Goal: Feedback & Contribution: Contribute content

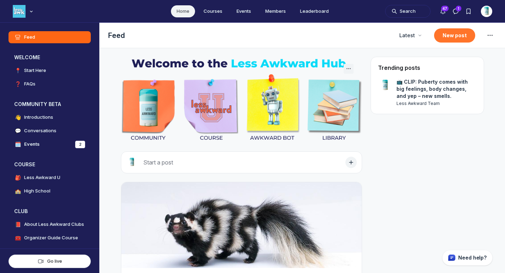
click at [447, 35] on button "New post" at bounding box center [454, 35] width 41 height 14
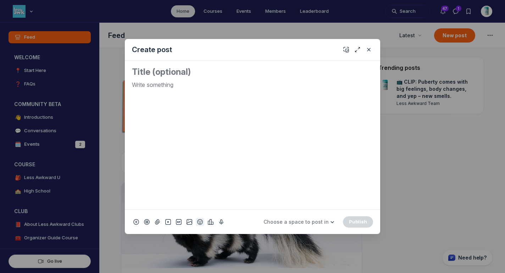
click at [199, 221] on use "Add emoji" at bounding box center [199, 221] width 5 height 5
type input "tv"
click at [213, 116] on div "📺" at bounding box center [208, 121] width 13 height 13
drag, startPoint x: 149, startPoint y: 84, endPoint x: 125, endPoint y: 79, distance: 25.1
click at [125, 79] on div "📺" at bounding box center [252, 135] width 255 height 149
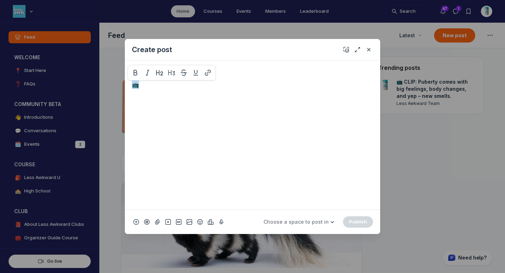
copy p "📺"
click at [140, 69] on textarea "Quick post modal" at bounding box center [252, 71] width 241 height 11
paste textarea "📺"
paste textarea "If you feel like you’re failing as a parent with your teen, you gotta hear this…"
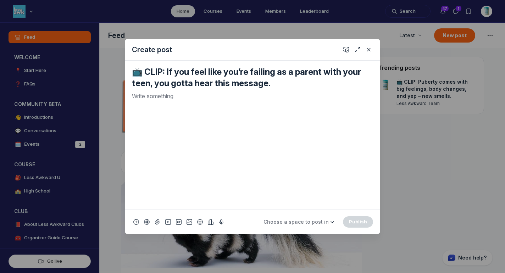
type textarea "📺 CLIP: If you feel like you’re failing as a parent with your teen, you gotta h…"
click at [183, 94] on p "Quick post modal" at bounding box center [252, 96] width 241 height 9
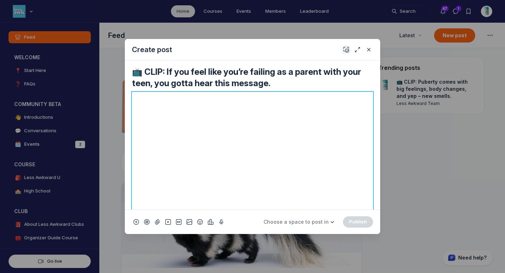
click at [349, 48] on button "Add cover" at bounding box center [346, 49] width 9 height 9
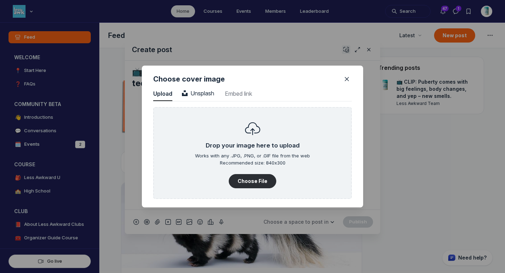
scroll to position [958, 1805]
click at [195, 92] on span "Unsplash" at bounding box center [198, 93] width 32 height 7
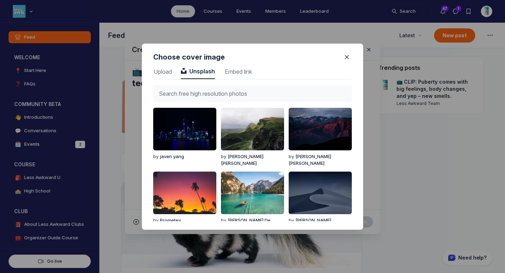
click at [195, 92] on input "text" at bounding box center [252, 93] width 199 height 17
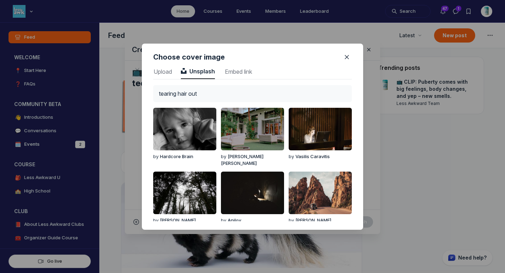
type input "tearing hair out"
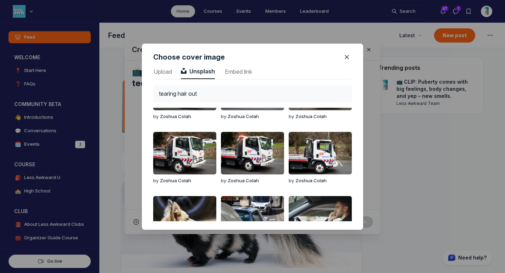
scroll to position [523, 0]
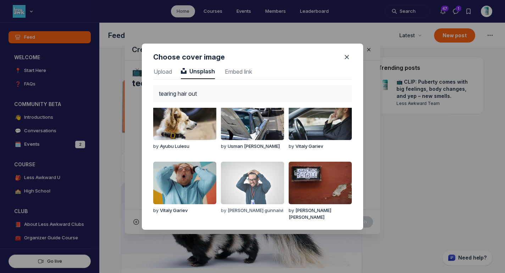
click at [256, 190] on img "button" at bounding box center [252, 183] width 63 height 43
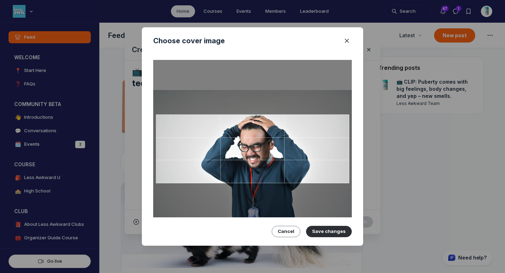
drag, startPoint x: 268, startPoint y: 158, endPoint x: 265, endPoint y: 166, distance: 8.1
click at [265, 166] on div at bounding box center [252, 148] width 193 height 69
click at [315, 230] on button "Save changes" at bounding box center [329, 231] width 46 height 11
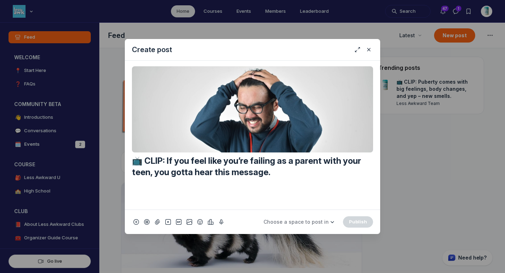
scroll to position [255, 0]
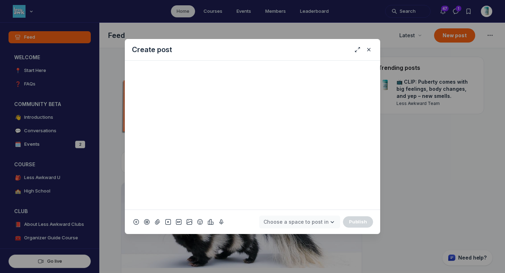
click at [316, 223] on span "Choose a space to post in" at bounding box center [295, 222] width 65 height 6
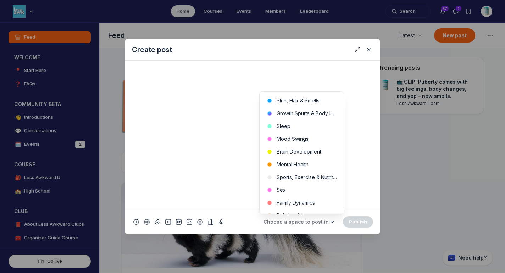
scroll to position [238, 0]
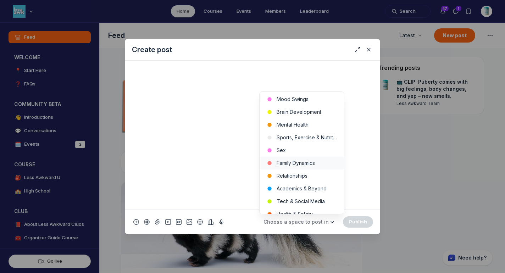
click at [325, 167] on button "Family Dynamics" at bounding box center [302, 163] width 84 height 13
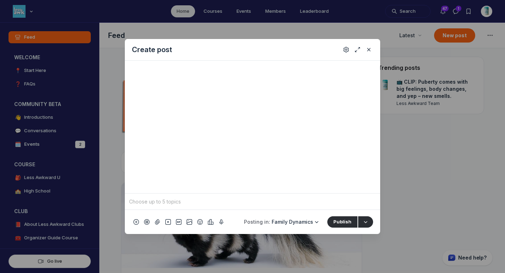
click at [233, 202] on input "Quick post modal" at bounding box center [253, 201] width 250 height 11
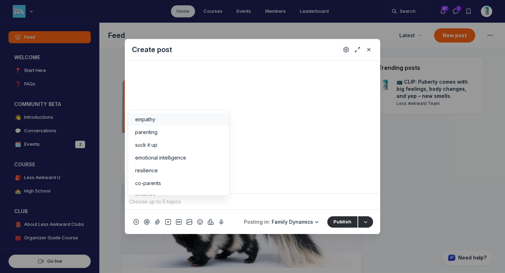
click at [151, 119] on span "empathy" at bounding box center [145, 119] width 20 height 7
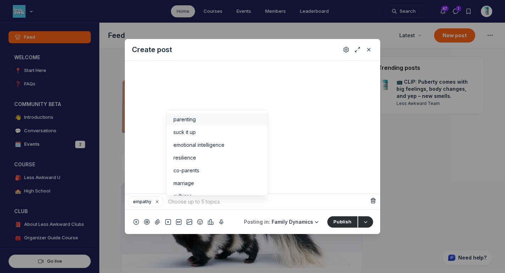
click at [183, 124] on li "parenting" at bounding box center [216, 119] width 101 height 13
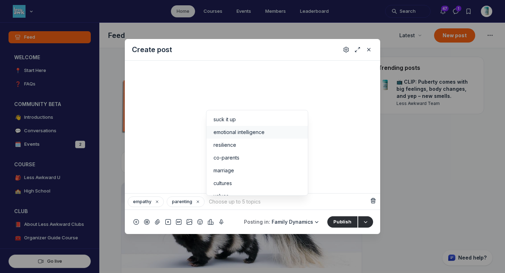
click at [227, 130] on span "emotional intelligence" at bounding box center [238, 132] width 51 height 7
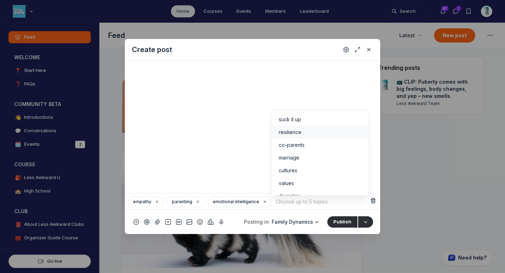
click at [285, 135] on span "resilience" at bounding box center [290, 132] width 23 height 7
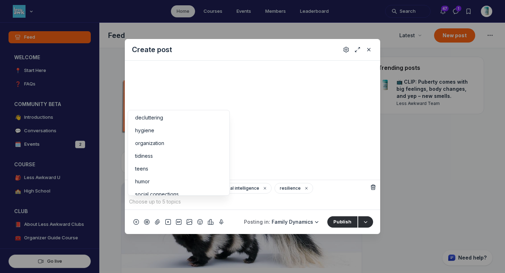
scroll to position [125, 0]
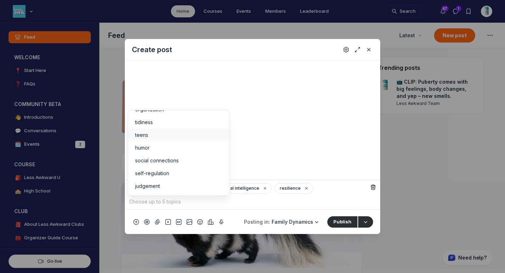
click at [169, 134] on div "teens" at bounding box center [178, 135] width 87 height 7
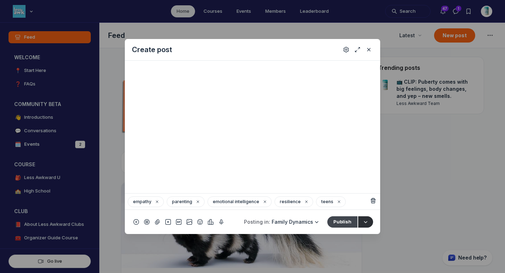
click at [344, 219] on button "Publish" at bounding box center [342, 221] width 30 height 11
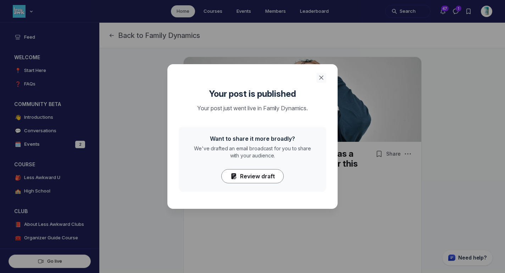
click at [322, 75] on icon "Close" at bounding box center [321, 77] width 7 height 7
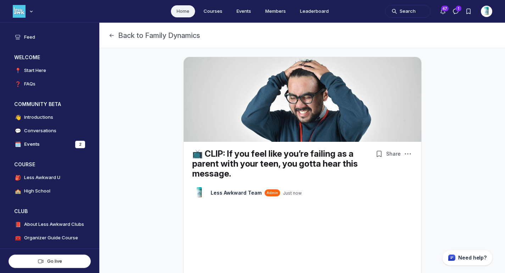
click at [176, 15] on link "Home" at bounding box center [183, 11] width 24 height 12
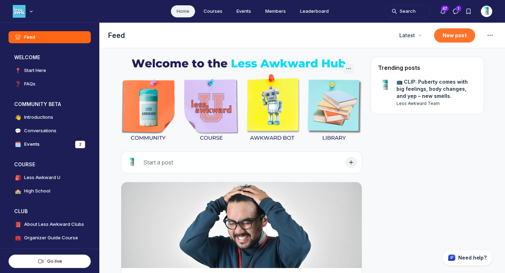
click at [447, 38] on button "New post" at bounding box center [454, 35] width 41 height 14
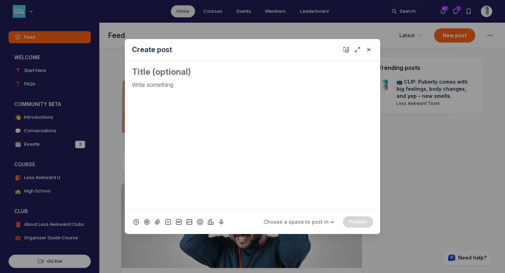
click at [199, 221] on icon "Add emoji" at bounding box center [200, 221] width 6 height 7
type input "tv"
click at [211, 120] on span "📺" at bounding box center [208, 121] width 11 height 10
drag, startPoint x: 163, startPoint y: 89, endPoint x: 111, endPoint y: 80, distance: 52.9
click at [111, 80] on div "Create post 📺 Choose a space to post in WELCOME 📍 Start Here ❓ FAQs COMMUNITY B…" at bounding box center [136, 136] width 272 height 273
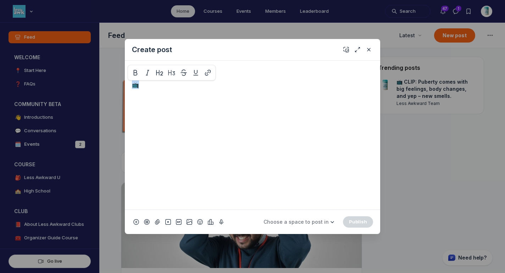
copy p "📺"
click at [141, 71] on textarea "Quick post modal" at bounding box center [252, 71] width 241 height 11
paste textarea "📺"
paste textarea "Transforming Morning Routines: A Family Approach"
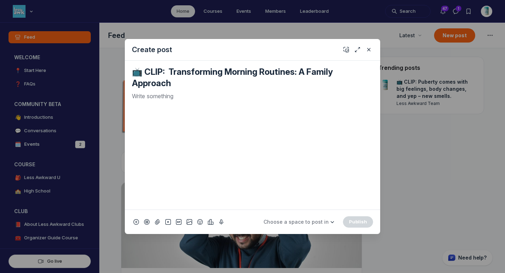
type textarea "📺 CLIP: Transforming Morning Routines: A Family Approach"
click at [241, 94] on p "Quick post modal" at bounding box center [252, 96] width 241 height 9
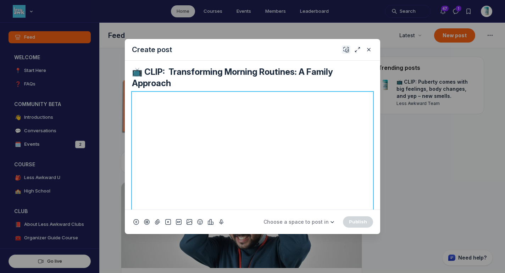
click at [349, 51] on use "Add cover" at bounding box center [346, 49] width 5 height 5
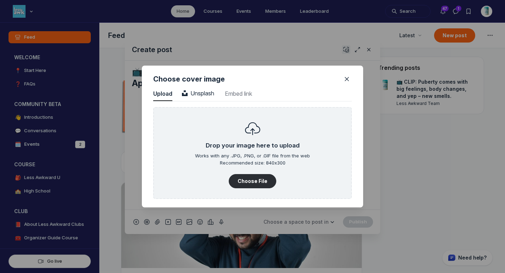
scroll to position [958, 1805]
click at [192, 91] on span "Unsplash" at bounding box center [198, 93] width 32 height 7
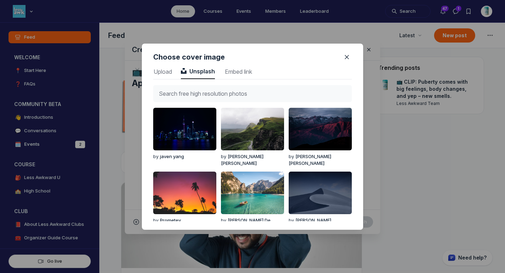
click at [192, 91] on input "text" at bounding box center [252, 93] width 199 height 17
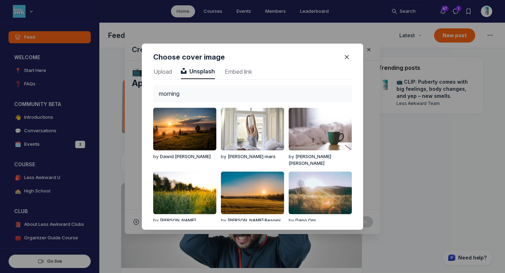
type input "morning"
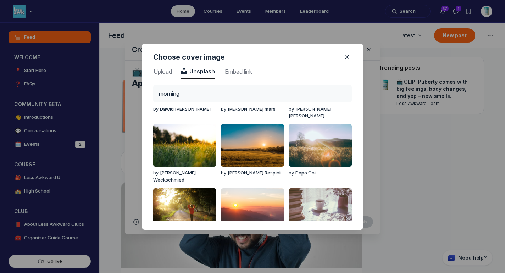
scroll to position [44, 0]
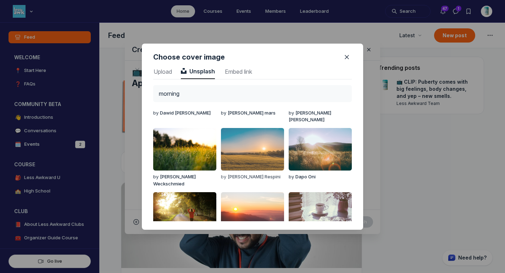
click at [248, 135] on img "button" at bounding box center [252, 149] width 63 height 43
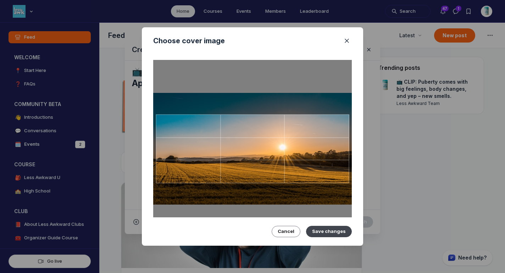
click at [339, 229] on button "Save changes" at bounding box center [329, 231] width 46 height 11
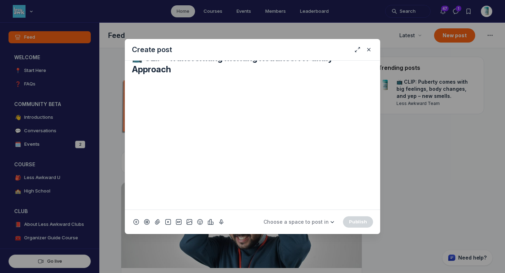
scroll to position [255, 0]
click at [322, 222] on span "Choose a space to post in" at bounding box center [295, 222] width 65 height 6
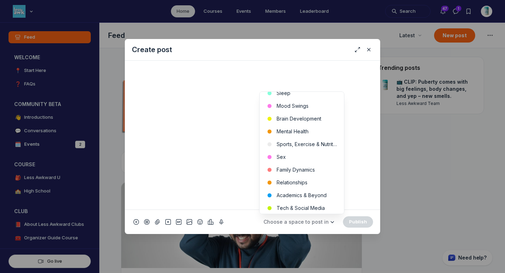
scroll to position [242, 0]
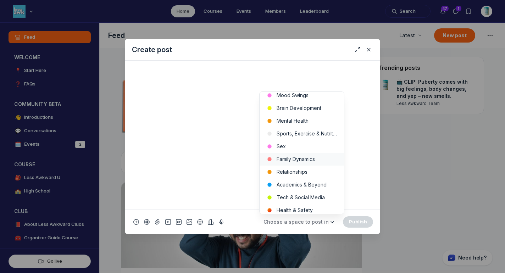
click at [317, 160] on button "Family Dynamics" at bounding box center [302, 159] width 84 height 13
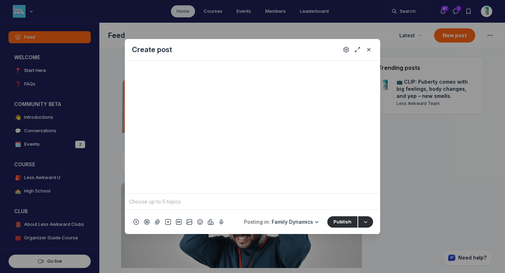
click at [279, 207] on input "Quick post modal" at bounding box center [253, 201] width 250 height 11
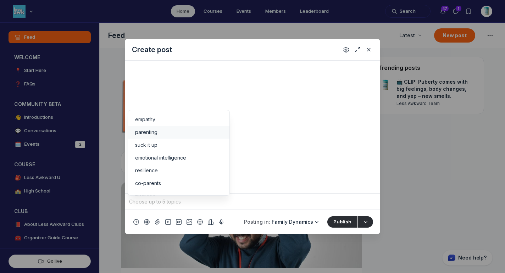
click at [156, 134] on span "parenting" at bounding box center [146, 132] width 22 height 7
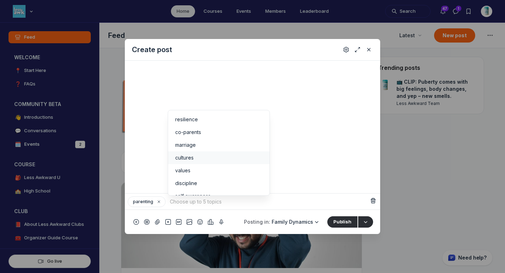
scroll to position [44, 0]
click at [191, 151] on span "cultures" at bounding box center [184, 152] width 18 height 7
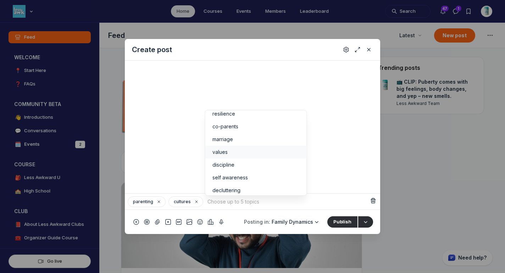
click at [225, 153] on span "values" at bounding box center [219, 152] width 15 height 7
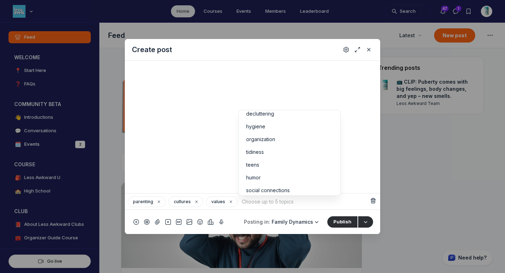
scroll to position [113, 0]
click at [284, 160] on div "teens" at bounding box center [289, 159] width 87 height 7
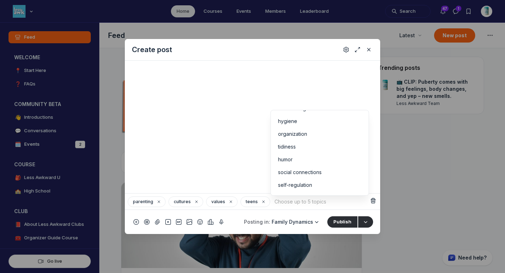
scroll to position [125, 0]
click at [339, 221] on button "Publish" at bounding box center [342, 221] width 30 height 11
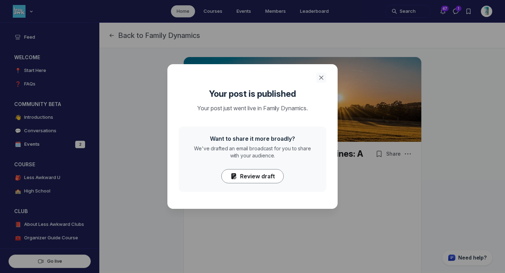
click at [326, 77] on button "Close" at bounding box center [321, 78] width 10 height 10
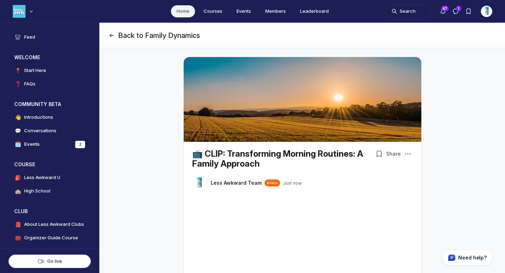
click at [150, 32] on button "Back to Family Dynamics" at bounding box center [154, 35] width 92 height 10
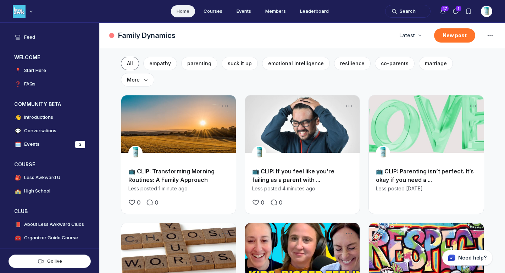
click at [445, 33] on button "New post" at bounding box center [454, 35] width 41 height 14
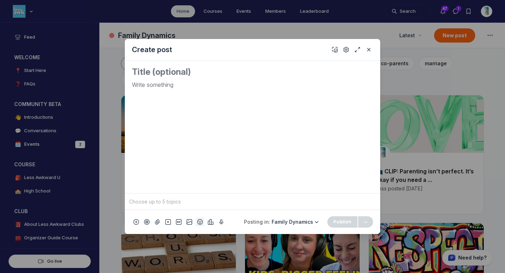
click at [200, 221] on icon "Add emoji" at bounding box center [200, 221] width 6 height 7
type input "tv"
click at [206, 125] on span "📺" at bounding box center [208, 121] width 11 height 10
drag, startPoint x: 141, startPoint y: 87, endPoint x: 128, endPoint y: 87, distance: 12.4
click at [128, 87] on div "📺" at bounding box center [252, 127] width 255 height 133
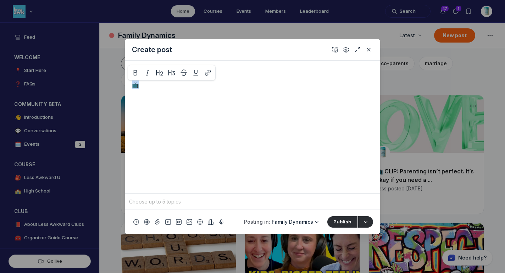
copy p "📺"
click at [163, 71] on textarea "Quick post modal" at bounding box center [252, 71] width 241 height 11
paste textarea "📺"
paste textarea "So, your kid had a wet dream. Totally normal."
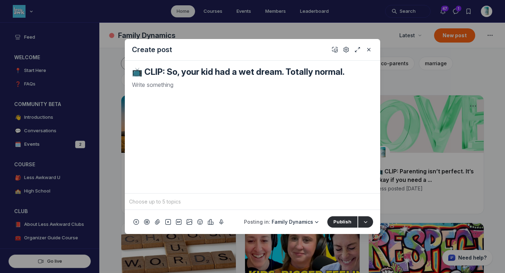
type textarea "📺 CLIP: So, your kid had a wet dream. Totally normal."
click at [208, 88] on p "Quick post modal" at bounding box center [252, 84] width 241 height 9
click at [334, 50] on icon "Add cover" at bounding box center [335, 49] width 6 height 7
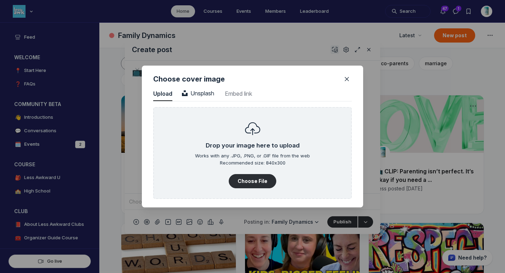
scroll to position [958, 1805]
click at [213, 91] on span "Unsplash" at bounding box center [198, 93] width 32 height 7
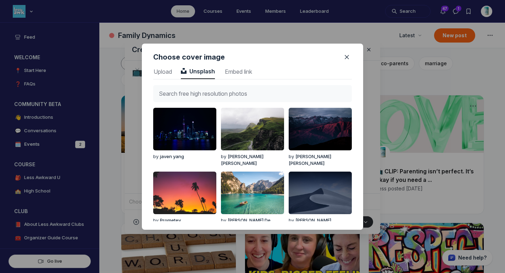
click at [213, 91] on input "text" at bounding box center [252, 93] width 199 height 17
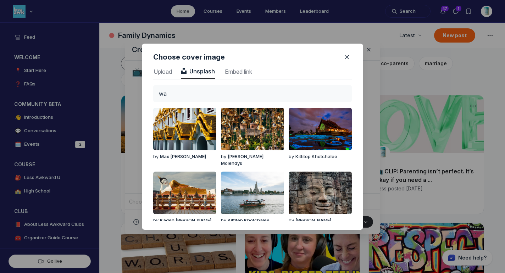
type input "w"
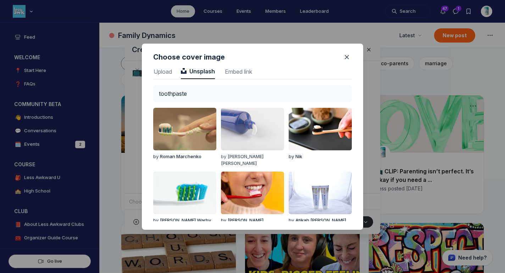
type input "toothpaste"
click at [251, 132] on img "button" at bounding box center [252, 129] width 63 height 43
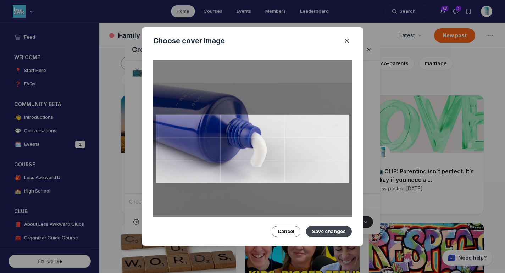
click at [322, 232] on button "Save changes" at bounding box center [329, 231] width 46 height 11
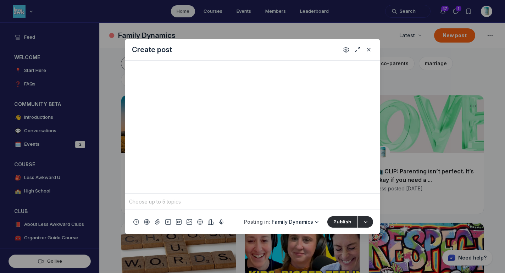
scroll to position [260, 0]
click at [299, 222] on span "Family Dynamics" at bounding box center [292, 222] width 41 height 6
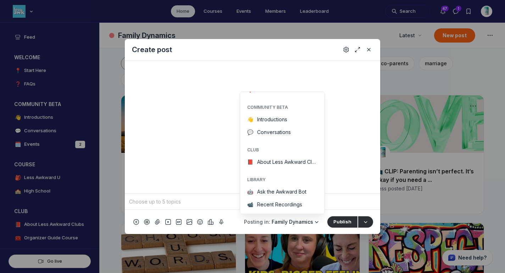
scroll to position [79, 0]
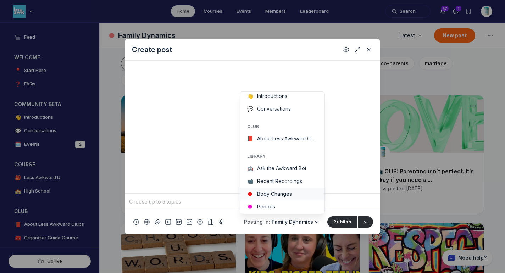
click at [295, 190] on button "Body Changes" at bounding box center [282, 194] width 84 height 13
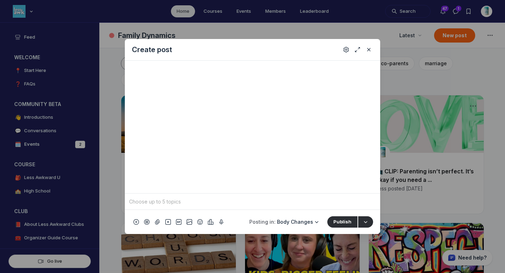
click at [283, 199] on input "Quick post modal" at bounding box center [253, 201] width 250 height 11
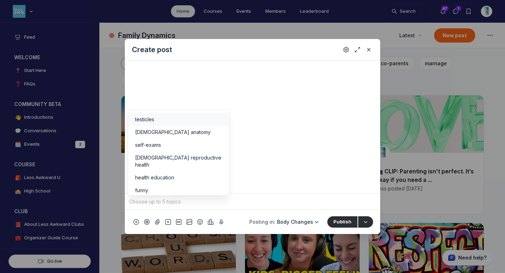
click at [151, 119] on span "testicles" at bounding box center [144, 119] width 19 height 7
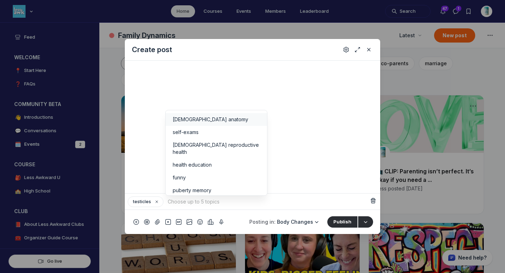
click at [190, 123] on li "[DEMOGRAPHIC_DATA] anatomy" at bounding box center [216, 119] width 101 height 13
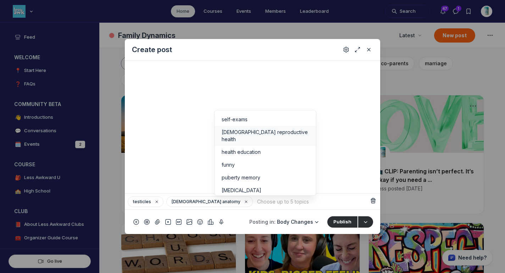
click at [281, 127] on li "[DEMOGRAPHIC_DATA] reproductive health" at bounding box center [265, 136] width 101 height 20
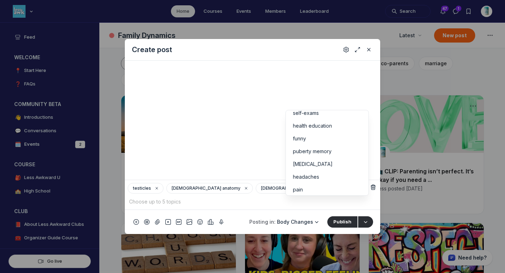
scroll to position [0, 0]
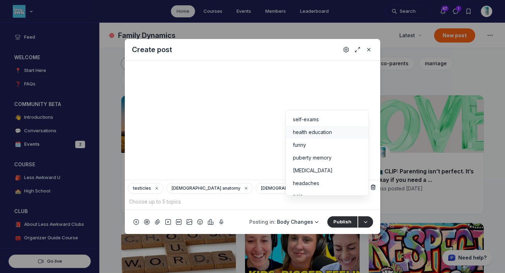
click at [343, 129] on div "health education" at bounding box center [327, 132] width 68 height 7
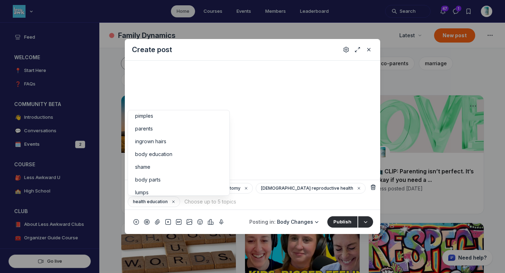
scroll to position [125, 0]
click at [162, 162] on div "shame" at bounding box center [178, 160] width 87 height 7
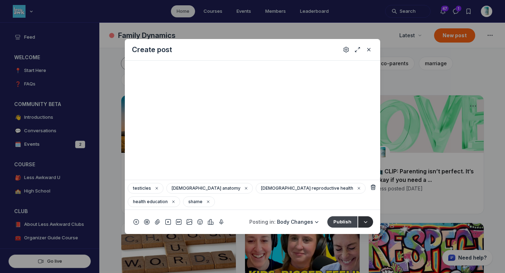
click at [340, 222] on button "Publish" at bounding box center [342, 221] width 30 height 11
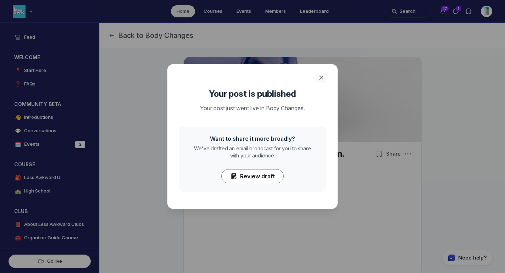
click at [319, 79] on use "Close" at bounding box center [321, 78] width 4 height 4
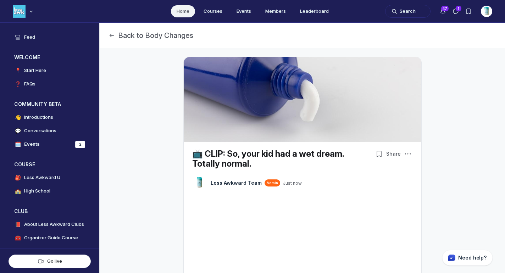
click at [189, 7] on link "Home" at bounding box center [183, 11] width 24 height 12
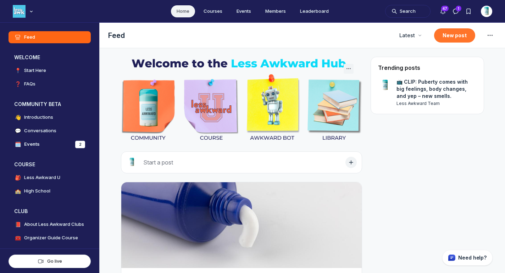
click at [449, 38] on button "New post" at bounding box center [454, 35] width 41 height 14
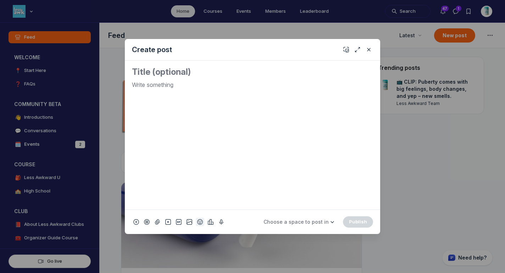
click at [200, 223] on icon "Add emoji" at bounding box center [200, 221] width 6 height 7
type input "tv"
click at [205, 117] on span "📺" at bounding box center [208, 121] width 11 height 10
drag, startPoint x: 143, startPoint y: 83, endPoint x: 126, endPoint y: 83, distance: 16.7
click at [126, 83] on div "📺" at bounding box center [252, 135] width 255 height 149
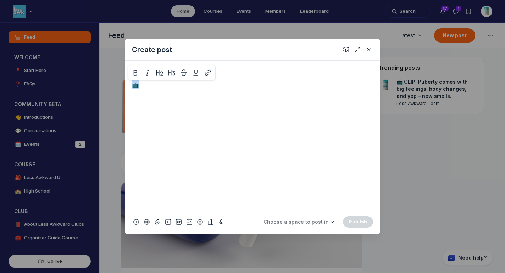
copy p "📺"
click at [144, 69] on textarea "Quick post modal" at bounding box center [252, 71] width 241 height 11
paste textarea "📺"
paste textarea "Understanding Updated Period Information for Girls"
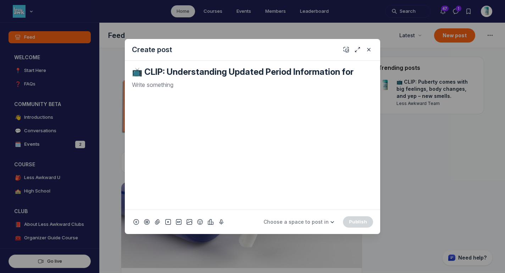
type textarea "📺 CLIP: Understanding Updated Period Information for Girls"
click at [174, 88] on p "Quick post modal" at bounding box center [252, 84] width 241 height 9
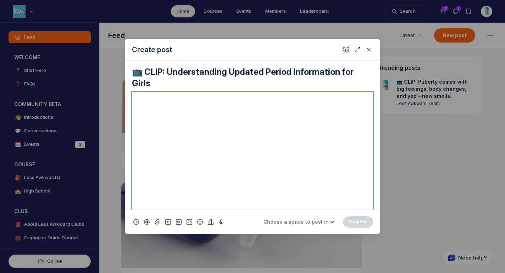
click at [345, 49] on icon "Add cover" at bounding box center [346, 49] width 6 height 7
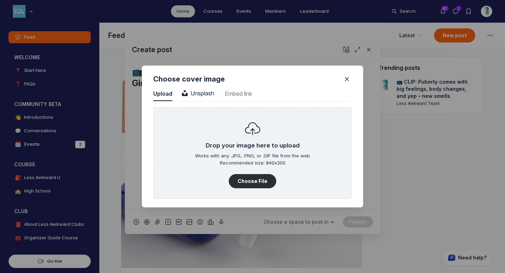
scroll to position [958, 1805]
click at [206, 92] on span "Unsplash" at bounding box center [198, 93] width 32 height 7
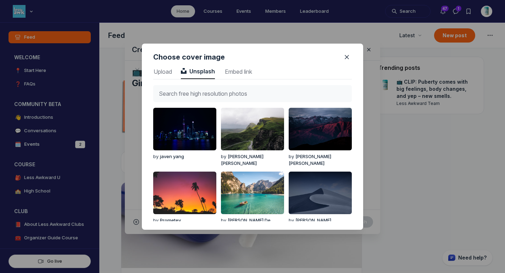
click at [206, 92] on input "text" at bounding box center [252, 93] width 199 height 17
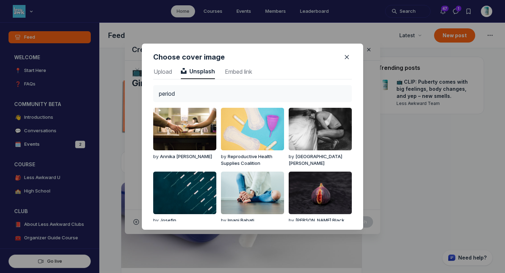
type input "period"
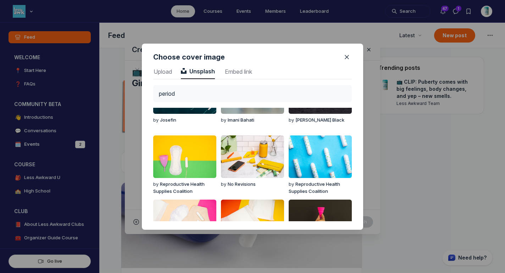
scroll to position [112, 0]
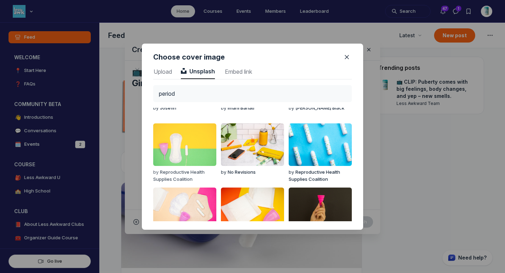
click at [180, 141] on img "button" at bounding box center [184, 144] width 63 height 43
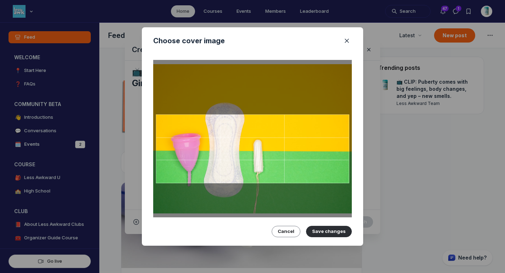
drag, startPoint x: 206, startPoint y: 146, endPoint x: 205, endPoint y: 136, distance: 10.0
click at [205, 136] on div at bounding box center [252, 148] width 193 height 69
click at [326, 228] on button "Save changes" at bounding box center [329, 231] width 46 height 11
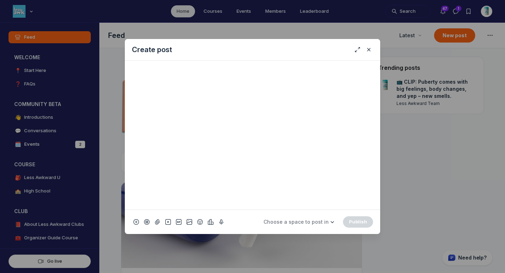
scroll to position [255, 0]
click at [319, 219] on span "Choose a space to post in" at bounding box center [295, 222] width 65 height 6
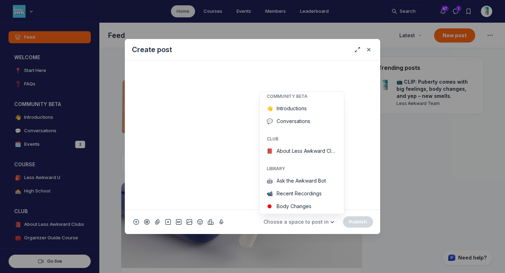
scroll to position [113, 0]
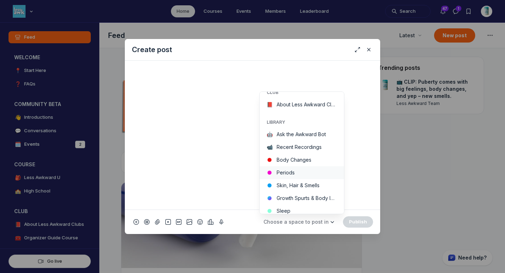
click at [298, 169] on button "Periods" at bounding box center [302, 172] width 84 height 13
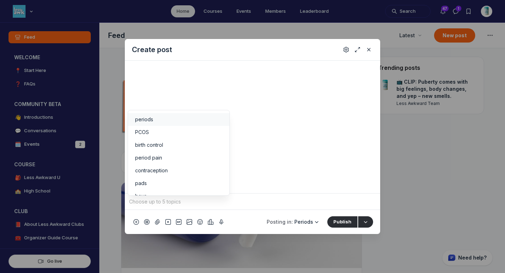
click at [261, 198] on input "Quick post modal" at bounding box center [253, 201] width 250 height 11
click at [162, 116] on div "periods" at bounding box center [178, 119] width 87 height 7
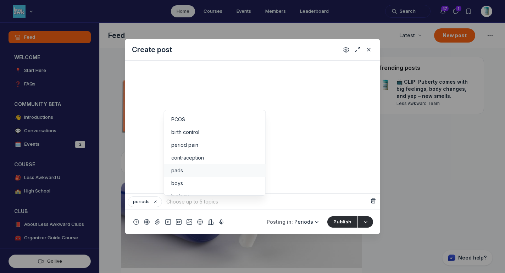
click at [227, 169] on div "pads" at bounding box center [214, 170] width 87 height 7
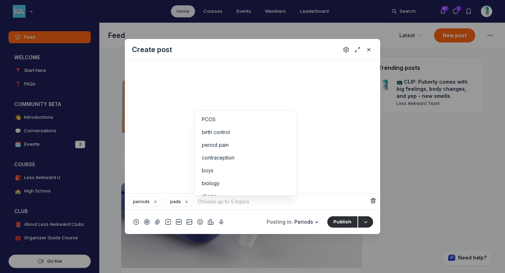
scroll to position [23, 0]
click at [234, 159] on div "biology" at bounding box center [245, 160] width 87 height 7
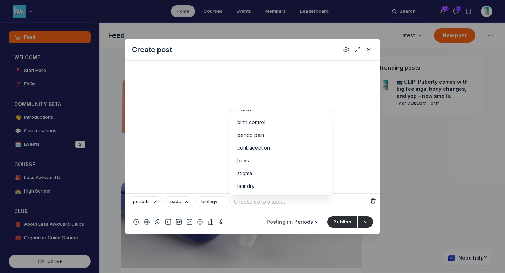
click at [255, 201] on input "Quick post modal" at bounding box center [301, 201] width 136 height 11
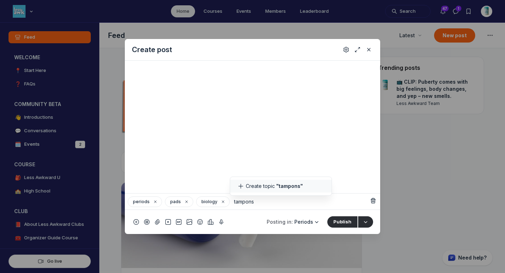
type input "tampons"
click at [262, 185] on li "Create topic "tampons"" at bounding box center [280, 186] width 101 height 13
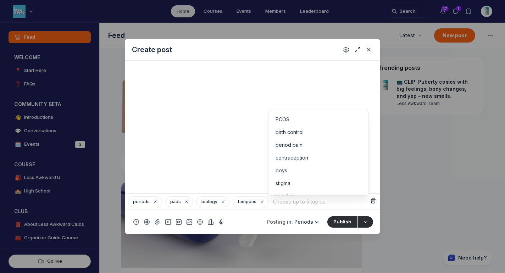
scroll to position [0, 0]
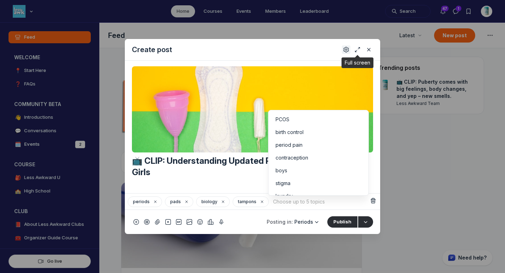
click at [346, 46] on icon "Settings" at bounding box center [346, 49] width 6 height 7
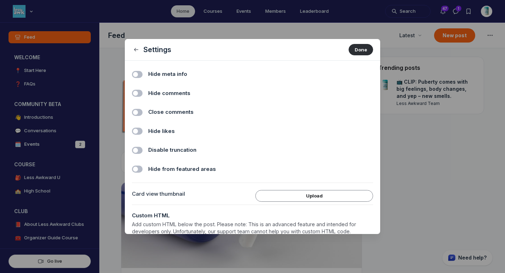
click at [164, 92] on span "Hide comments" at bounding box center [169, 93] width 42 height 8
click at [0, 0] on input "Hide comments" at bounding box center [0, 0] width 0 height 0
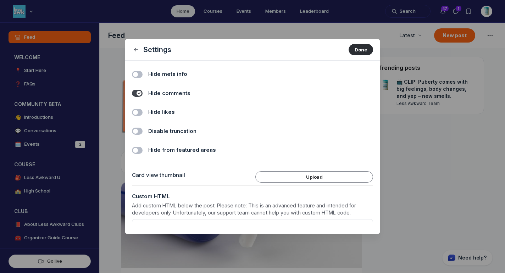
click at [165, 113] on span "Hide likes" at bounding box center [161, 112] width 27 height 8
click at [0, 0] on input "Hide likes" at bounding box center [0, 0] width 0 height 0
click at [352, 46] on button "Done" at bounding box center [361, 49] width 24 height 11
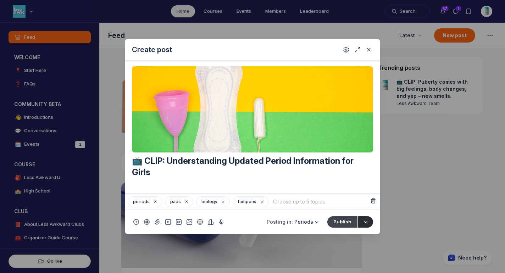
click at [344, 224] on button "Publish" at bounding box center [342, 221] width 30 height 11
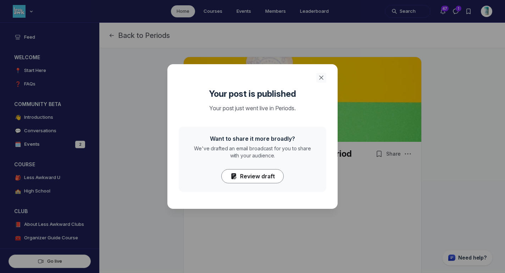
click at [324, 77] on icon "Close" at bounding box center [321, 77] width 7 height 7
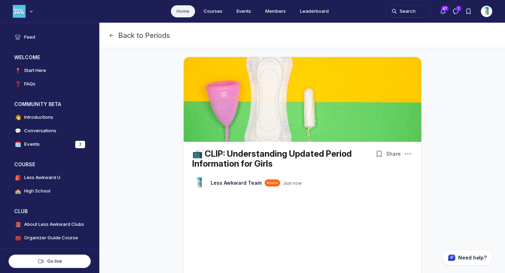
click at [181, 8] on link "Home" at bounding box center [183, 11] width 24 height 12
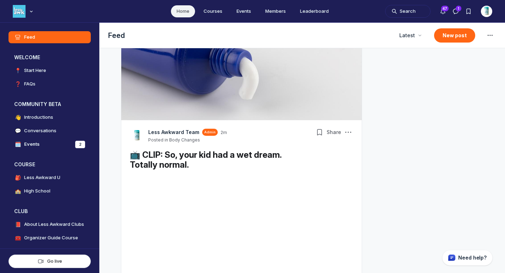
scroll to position [591, 0]
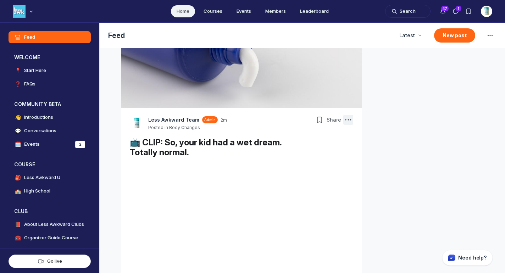
click at [348, 118] on icon "Post actions" at bounding box center [348, 119] width 7 height 7
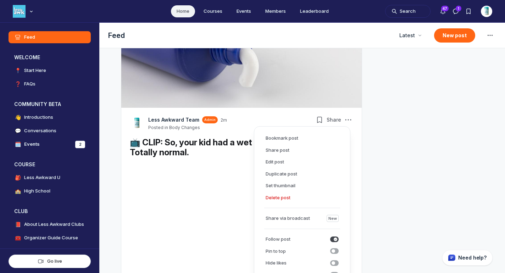
scroll to position [658, 0]
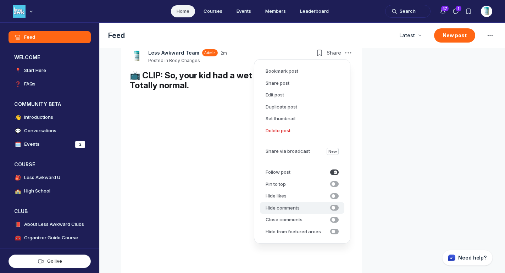
click at [334, 208] on icon "submit" at bounding box center [334, 208] width 4 height 4
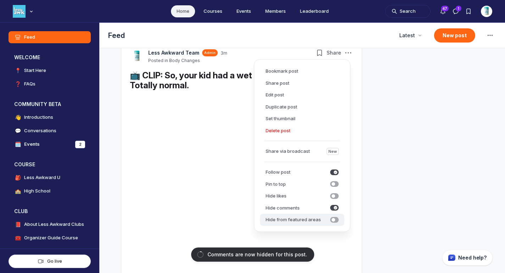
click at [336, 218] on span "submit" at bounding box center [334, 220] width 9 height 6
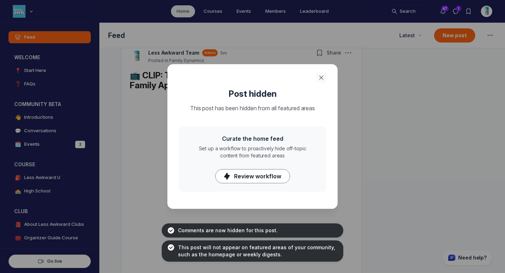
click at [318, 80] on icon "Close" at bounding box center [321, 77] width 7 height 7
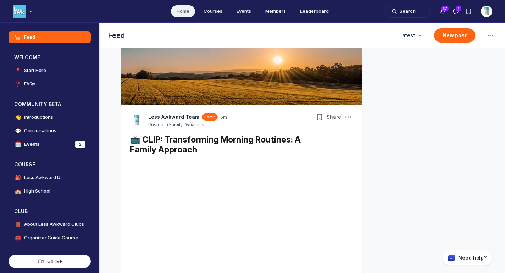
scroll to position [498, 0]
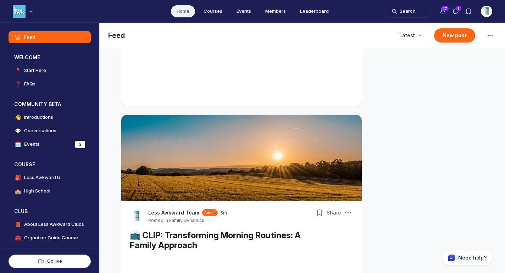
click at [182, 12] on link "Home" at bounding box center [183, 11] width 24 height 12
click at [407, 11] on button "Search" at bounding box center [407, 11] width 45 height 13
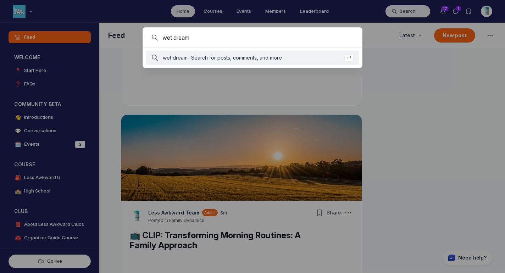
type input "wet dream"
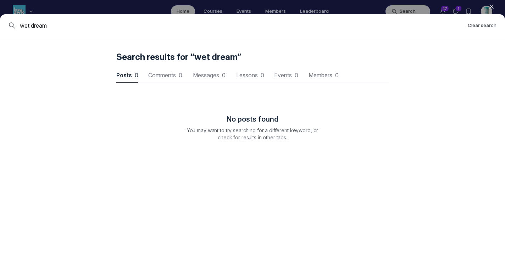
scroll to position [960, 2137]
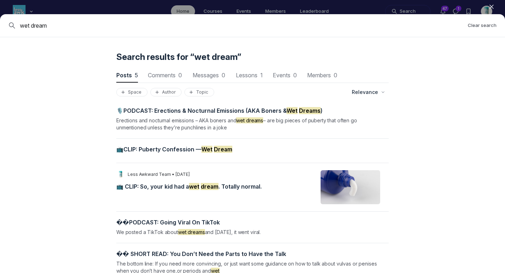
click at [219, 185] on span "📺 CLIP: So, your kid had a wet dream . Totally normal." at bounding box center [188, 186] width 145 height 7
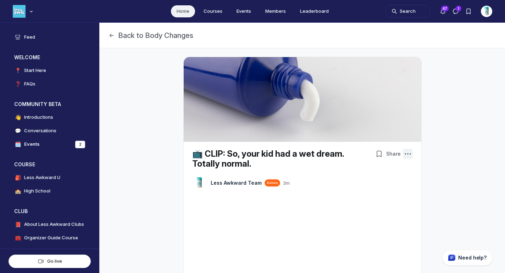
click at [408, 154] on icon "Post actions" at bounding box center [407, 153] width 7 height 7
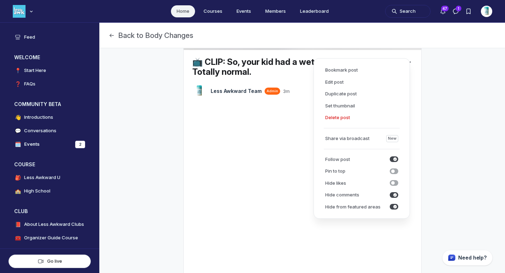
scroll to position [104, 0]
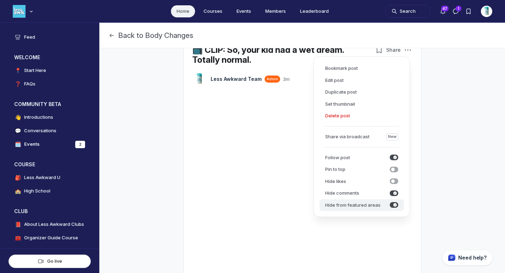
click at [394, 206] on icon "submit" at bounding box center [395, 205] width 4 height 4
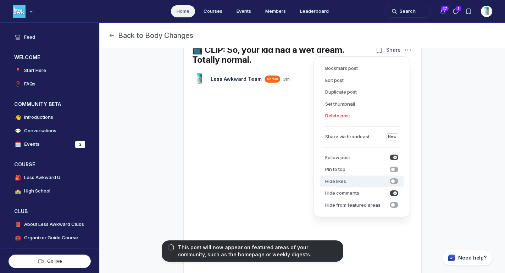
click at [393, 180] on icon "submit" at bounding box center [393, 181] width 4 height 4
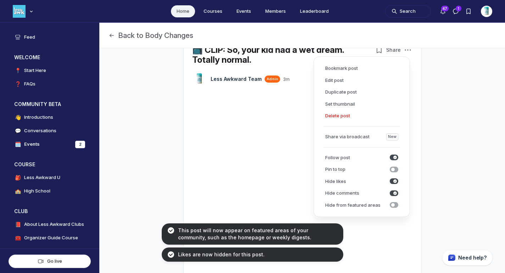
click at [187, 10] on link "Home" at bounding box center [183, 11] width 24 height 12
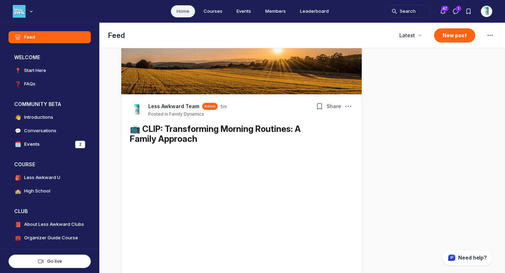
scroll to position [1037, 0]
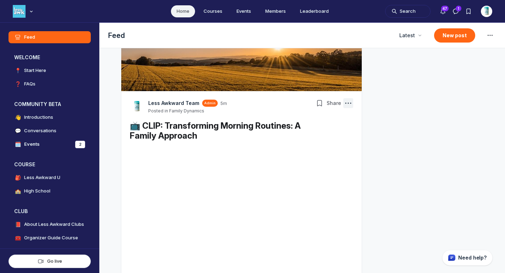
click at [348, 103] on use "Post actions" at bounding box center [348, 103] width 6 height 1
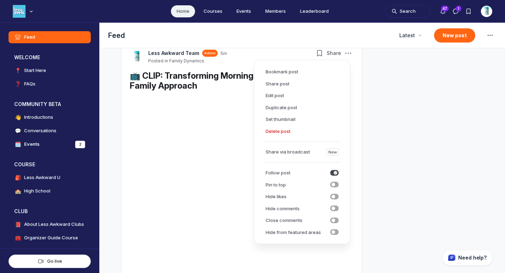
scroll to position [1118, 0]
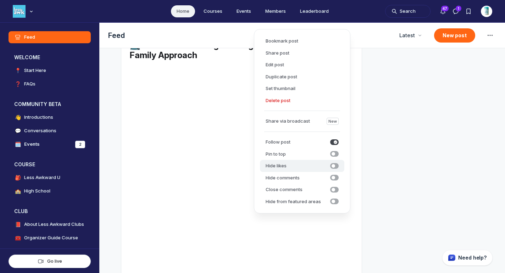
click at [332, 167] on icon "submit" at bounding box center [334, 166] width 4 height 4
click at [335, 177] on span "submit" at bounding box center [334, 178] width 9 height 6
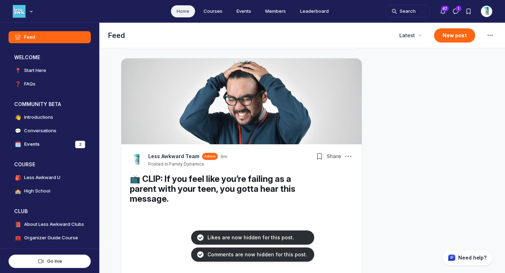
scroll to position [1463, 0]
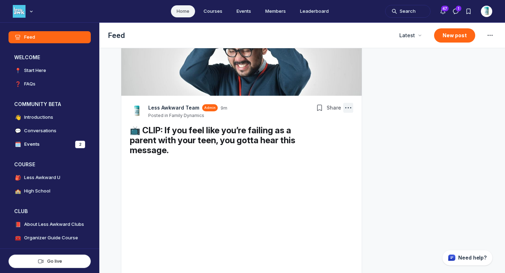
click at [346, 108] on use "Post actions" at bounding box center [348, 107] width 6 height 1
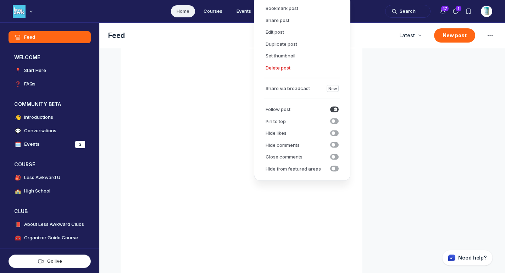
scroll to position [1581, 0]
click at [335, 135] on icon "submit" at bounding box center [334, 133] width 4 height 4
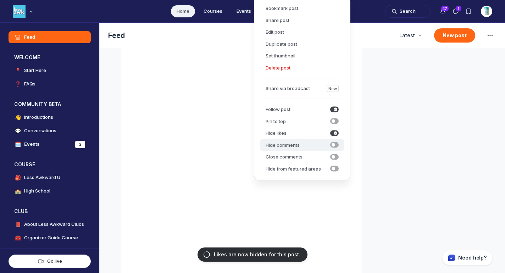
click at [335, 144] on span "submit" at bounding box center [334, 145] width 9 height 6
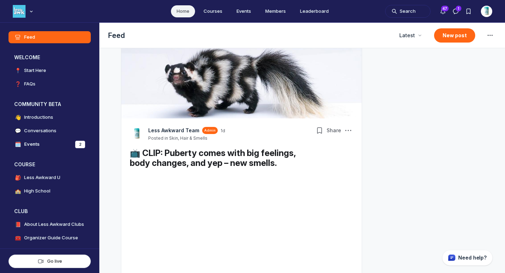
scroll to position [1905, 0]
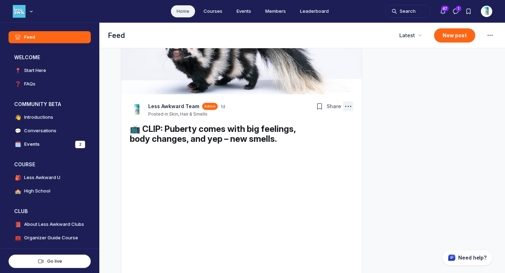
click at [346, 104] on icon "Post actions" at bounding box center [348, 106] width 7 height 7
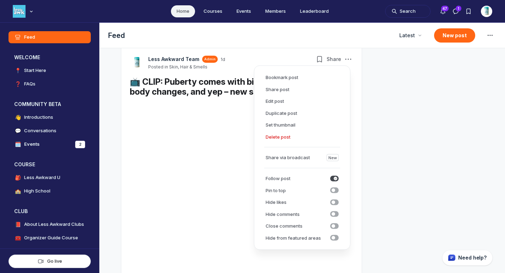
scroll to position [2016, 0]
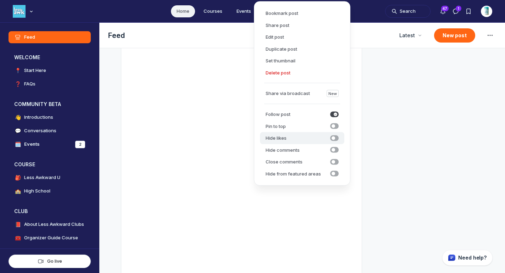
click at [338, 138] on span "submit" at bounding box center [334, 138] width 9 height 6
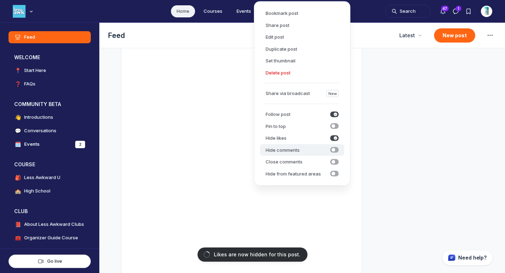
click at [336, 147] on span "submit" at bounding box center [334, 150] width 9 height 6
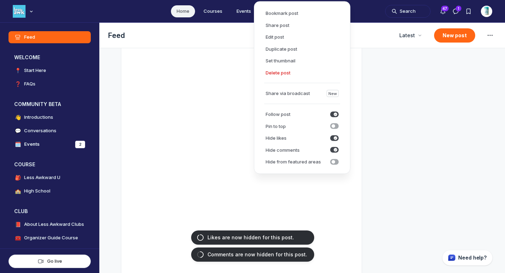
click at [185, 9] on link "Home" at bounding box center [183, 11] width 24 height 12
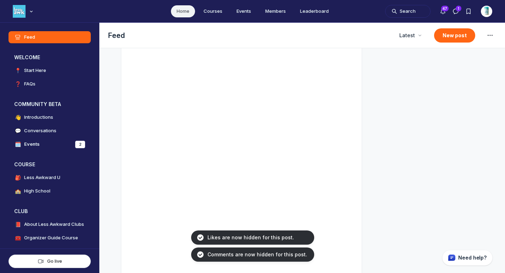
click at [185, 9] on link "Home" at bounding box center [183, 11] width 24 height 12
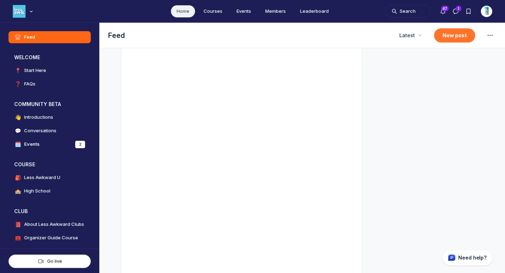
click at [440, 36] on button "New post" at bounding box center [454, 35] width 41 height 14
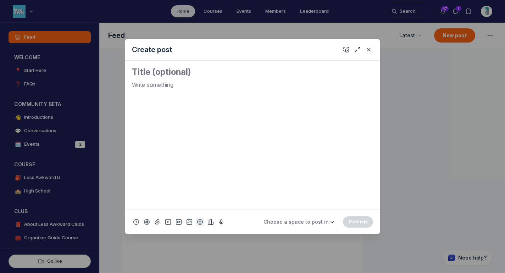
click at [199, 222] on icon "Add emoji" at bounding box center [200, 221] width 6 height 7
type input "tv"
click at [206, 121] on span "📺" at bounding box center [208, 121] width 11 height 10
drag, startPoint x: 145, startPoint y: 88, endPoint x: 126, endPoint y: 87, distance: 19.2
click at [126, 87] on div "📺" at bounding box center [252, 135] width 255 height 149
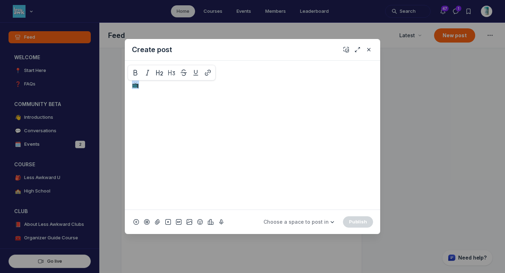
copy p "📺"
click at [140, 74] on textarea "Quick post modal" at bounding box center [252, 71] width 241 height 11
paste textarea "📺"
paste textarea "Changing Perspectives on [MEDICAL_DATA] Treatment and Travel Choices"
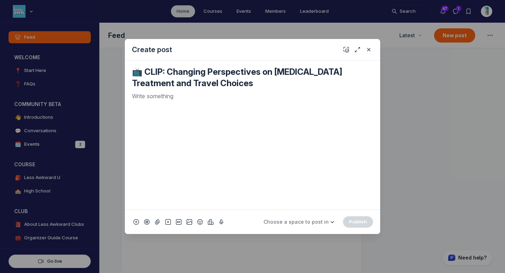
type textarea "📺 CLIP: Changing Perspectives on [MEDICAL_DATA] Treatment and Travel Choices"
click at [190, 96] on p "Quick post modal" at bounding box center [252, 96] width 241 height 9
click at [346, 49] on icon "Add cover" at bounding box center [346, 49] width 6 height 7
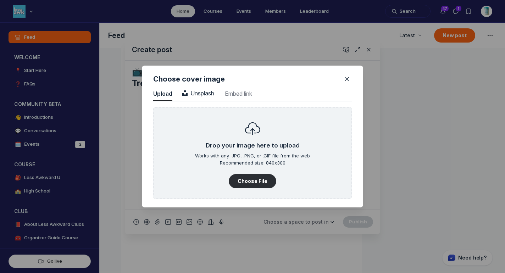
scroll to position [958, 1805]
click at [207, 91] on span "Unsplash" at bounding box center [198, 93] width 32 height 7
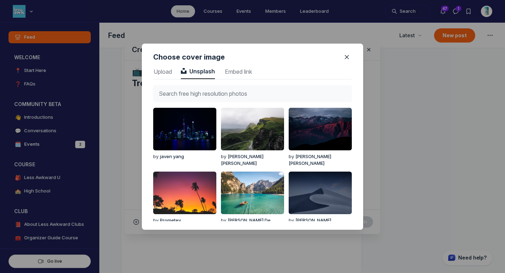
click at [207, 91] on input "text" at bounding box center [252, 93] width 199 height 17
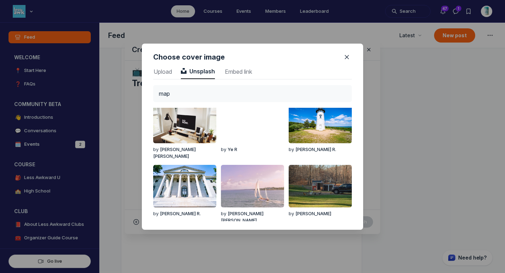
scroll to position [0, 0]
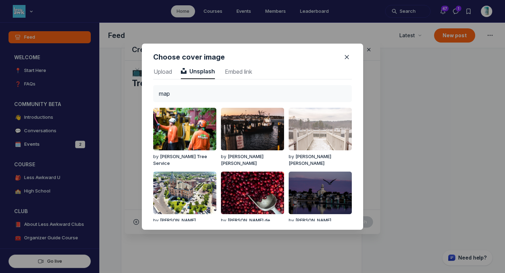
drag, startPoint x: 178, startPoint y: 95, endPoint x: 140, endPoint y: 80, distance: 40.8
click at [140, 80] on div "Choose cover image Upload Upload Unsplash Unsplash Embed link Embed link map by…" at bounding box center [252, 136] width 505 height 273
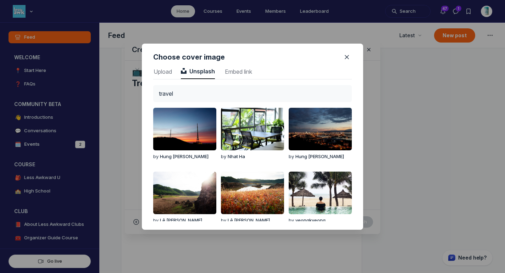
type input "travel"
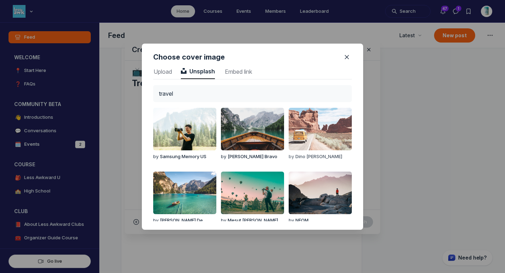
click at [317, 130] on img "button" at bounding box center [320, 129] width 63 height 43
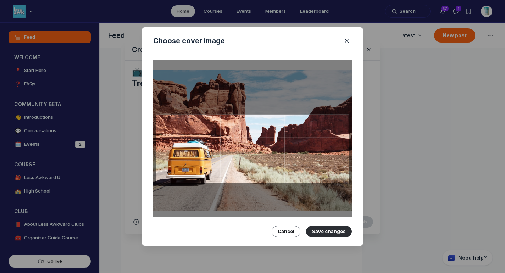
drag, startPoint x: 296, startPoint y: 157, endPoint x: 296, endPoint y: 149, distance: 8.2
click at [296, 149] on div at bounding box center [252, 148] width 193 height 69
click at [317, 232] on button "Save changes" at bounding box center [329, 231] width 46 height 11
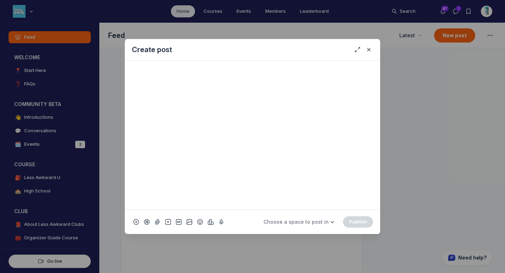
scroll to position [255, 0]
click at [308, 215] on footer "Choose a space to post in WELCOME 📍 Start Here ❓ FAQs COMMUNITY BETA 👋 Introduc…" at bounding box center [252, 222] width 255 height 24
click at [308, 224] on span "Choose a space to post in" at bounding box center [295, 222] width 65 height 6
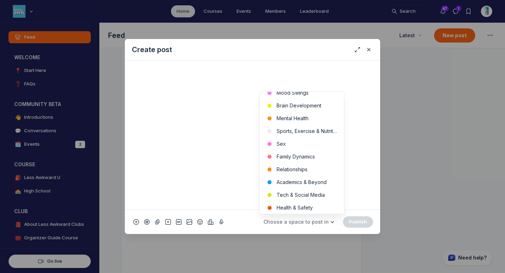
scroll to position [272, 0]
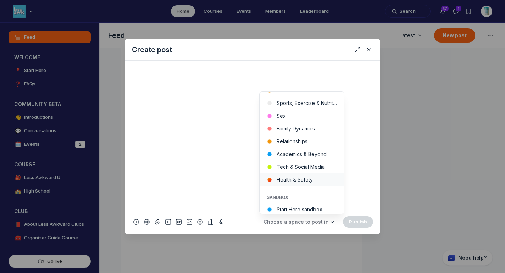
click at [310, 178] on button "Health & Safety" at bounding box center [302, 179] width 84 height 13
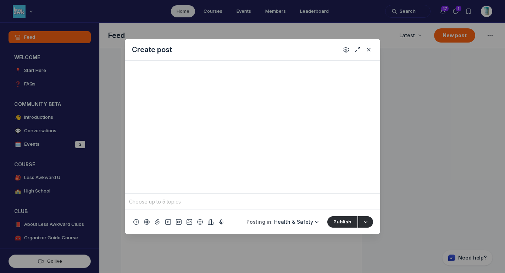
click at [250, 198] on input "Quick post modal" at bounding box center [253, 201] width 250 height 11
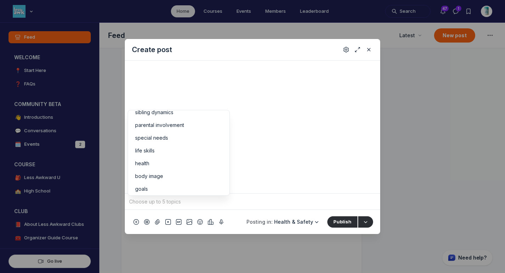
scroll to position [72, 0]
click at [195, 143] on li "special needs" at bounding box center [178, 136] width 101 height 13
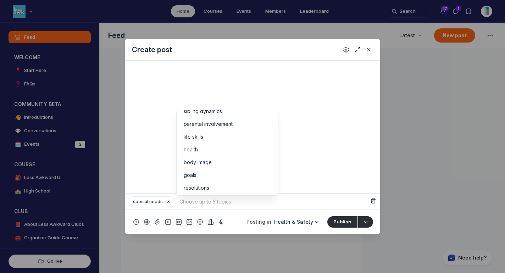
click at [168, 203] on icon "Quick post modal" at bounding box center [168, 202] width 7 height 4
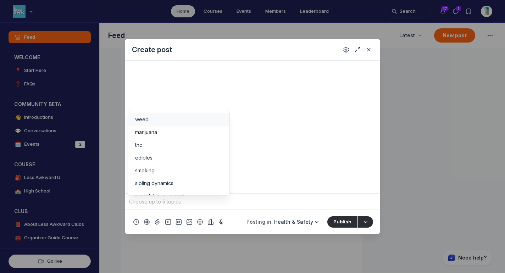
click at [175, 202] on input "Quick post modal" at bounding box center [253, 201] width 250 height 11
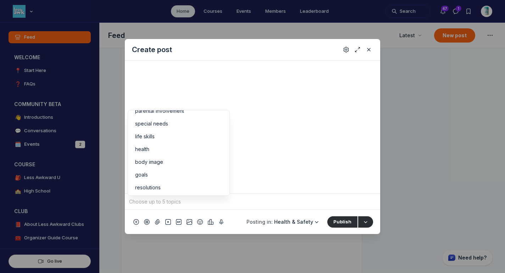
scroll to position [88, 0]
click at [163, 144] on div "health" at bounding box center [178, 146] width 87 height 7
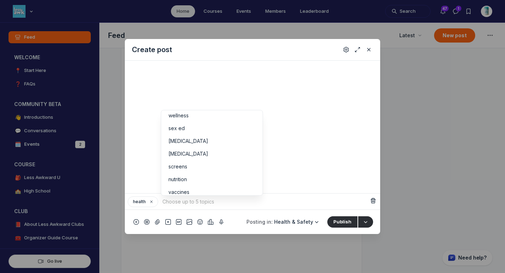
scroll to position [163, 0]
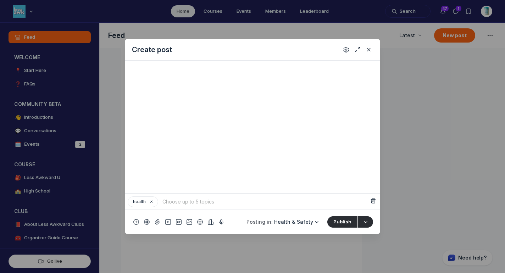
click at [192, 204] on input "Quick post modal" at bounding box center [265, 201] width 208 height 11
type input "t"
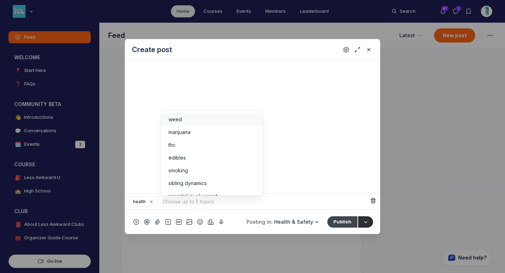
click at [338, 220] on button "Publish" at bounding box center [342, 221] width 30 height 11
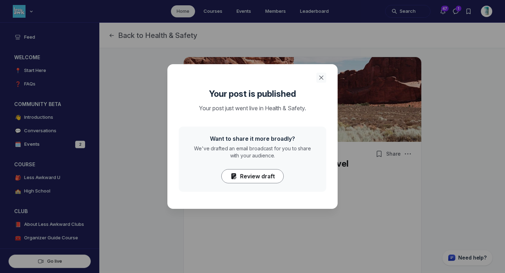
click at [318, 77] on icon "Close" at bounding box center [321, 77] width 7 height 7
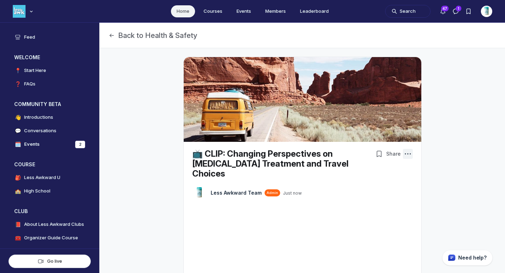
click at [404, 151] on icon "Post actions" at bounding box center [407, 153] width 7 height 7
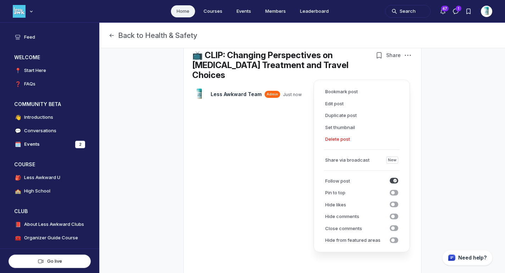
scroll to position [129, 0]
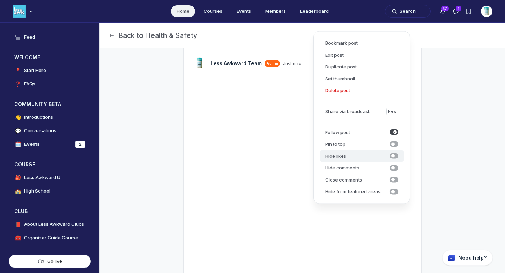
click at [390, 160] on button "Hide likes Hide likes" at bounding box center [361, 156] width 84 height 12
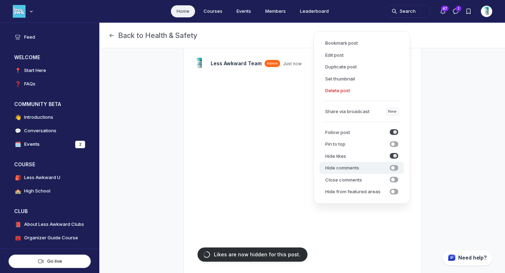
click at [394, 170] on span "submit" at bounding box center [394, 168] width 9 height 6
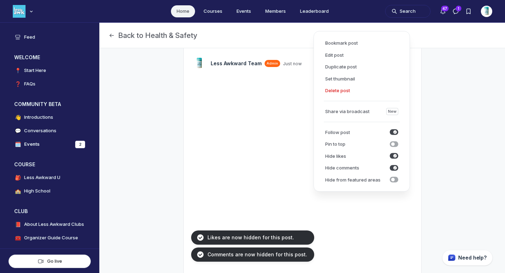
click at [471, 123] on div "📺 CLIP: Changing Perspectives on [MEDICAL_DATA] Treatment and Travel Choices LT…" at bounding box center [302, 155] width 380 height 472
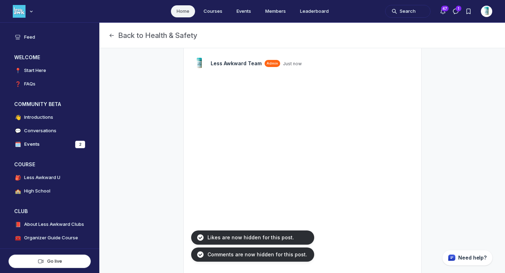
click at [185, 11] on link "Home" at bounding box center [183, 11] width 24 height 12
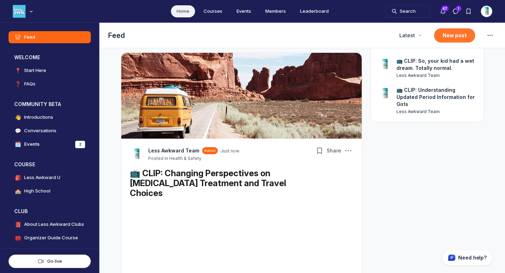
click at [454, 36] on button "New post" at bounding box center [454, 35] width 41 height 14
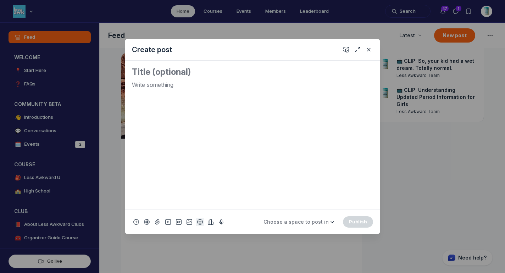
click at [203, 222] on button "Add emoji" at bounding box center [200, 222] width 9 height 9
type input "tv"
click at [206, 119] on span "📺" at bounding box center [208, 121] width 11 height 10
drag, startPoint x: 157, startPoint y: 86, endPoint x: 115, endPoint y: 85, distance: 42.2
click at [115, 85] on div "Create post 📺 Choose a space to post in WELCOME 📍 Start Here ❓ FAQs COMMUNITY B…" at bounding box center [136, 136] width 272 height 273
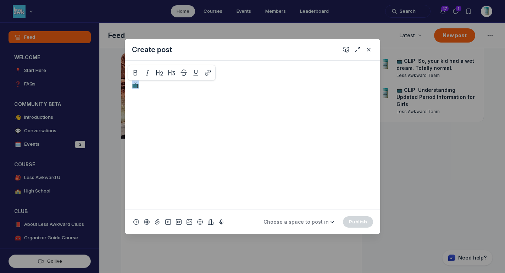
copy p "📺"
click at [156, 73] on textarea "Quick post modal" at bounding box center [252, 71] width 241 height 11
paste textarea "📺"
paste textarea "The Impact of Kids on Family Spending and Caffeine Consumption"
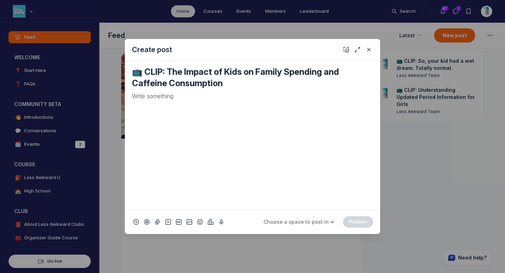
type textarea "📺 CLIP: The Impact of Kids on Family Spending and Caffeine Consumption"
click at [208, 91] on div "📺 CLIP: The Impact of Kids on Family Spending and Caffeine Consumption" at bounding box center [252, 79] width 241 height 26
click at [206, 99] on p "Quick post modal" at bounding box center [252, 96] width 241 height 9
click at [367, 49] on icon "Close" at bounding box center [369, 49] width 6 height 7
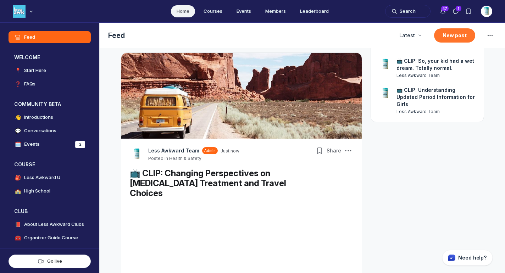
click at [449, 39] on button "New post" at bounding box center [454, 35] width 41 height 14
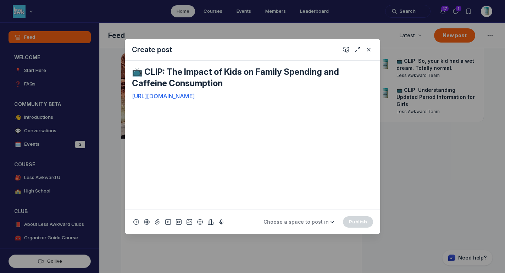
drag, startPoint x: 232, startPoint y: 83, endPoint x: 168, endPoint y: 73, distance: 65.1
click at [168, 73] on textarea "📺 CLIP: The Impact of Kids on Family Spending and Caffeine Consumption" at bounding box center [252, 77] width 241 height 23
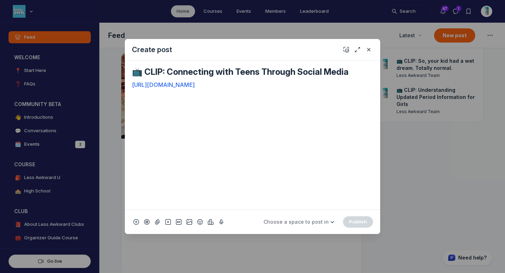
type textarea "📺 CLIP: Connecting with Teens Through Social Media"
drag, startPoint x: 257, startPoint y: 84, endPoint x: 126, endPoint y: 80, distance: 130.9
click at [126, 80] on div "📺 CLIP: Connecting with Teens Through Social Media [URL][DOMAIN_NAME]" at bounding box center [252, 135] width 255 height 149
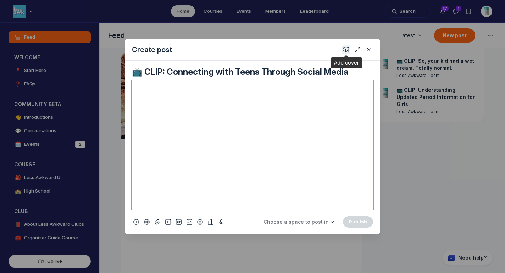
click at [347, 50] on icon "Add cover" at bounding box center [346, 49] width 6 height 7
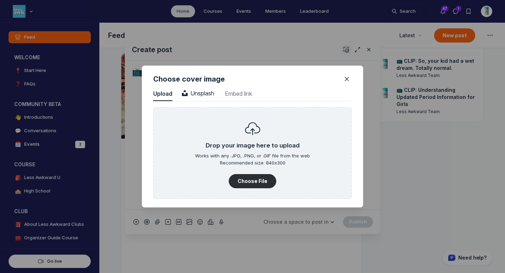
scroll to position [958, 1805]
click at [208, 91] on span "Unsplash" at bounding box center [198, 93] width 32 height 7
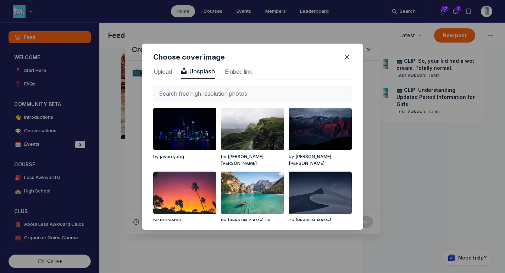
click at [208, 91] on input "text" at bounding box center [252, 93] width 199 height 17
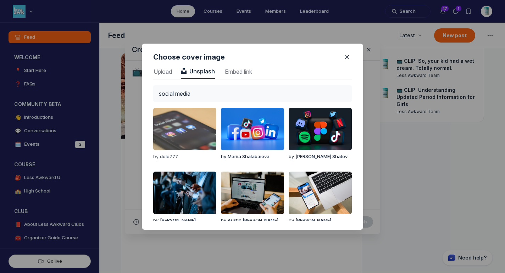
type input "social media"
click at [172, 123] on img "button" at bounding box center [184, 129] width 63 height 43
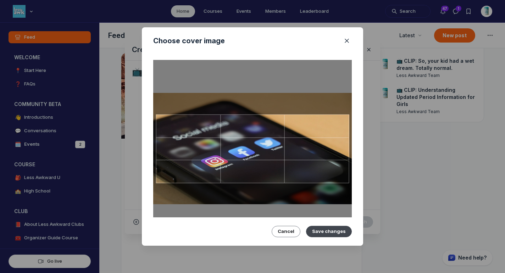
click at [327, 226] on button "Save changes" at bounding box center [329, 231] width 46 height 11
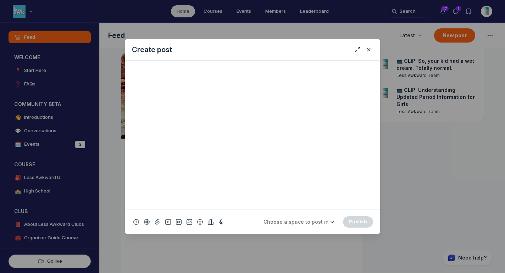
scroll to position [244, 0]
click at [299, 220] on span "Choose a space to post in" at bounding box center [295, 222] width 65 height 6
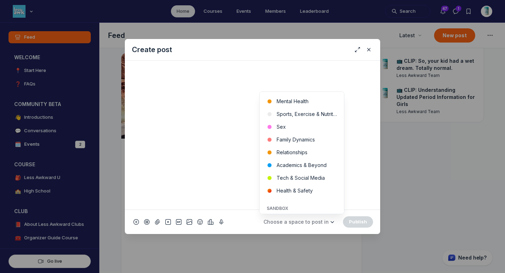
scroll to position [266, 0]
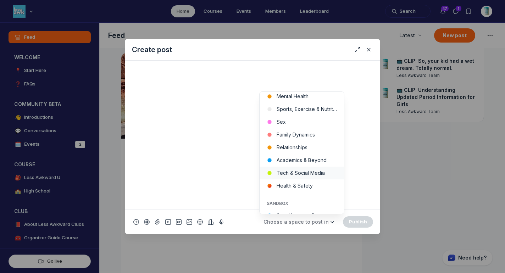
click at [320, 172] on button "Tech & Social Media" at bounding box center [302, 173] width 84 height 13
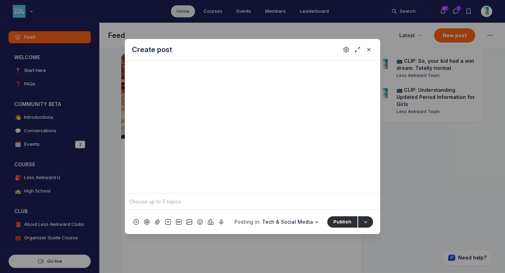
click at [222, 205] on input "Quick post modal" at bounding box center [253, 201] width 250 height 11
click at [147, 120] on span "social media" at bounding box center [149, 119] width 29 height 7
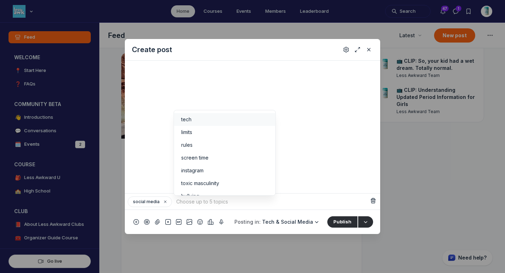
click at [182, 122] on span "tech" at bounding box center [186, 119] width 10 height 7
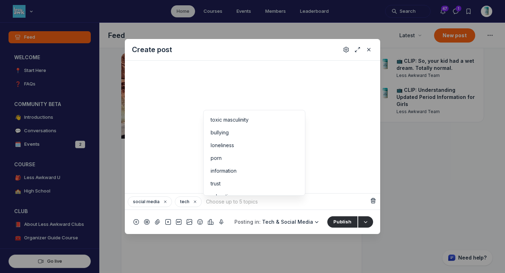
scroll to position [61, 0]
click at [266, 177] on div "trust" at bounding box center [254, 173] width 87 height 7
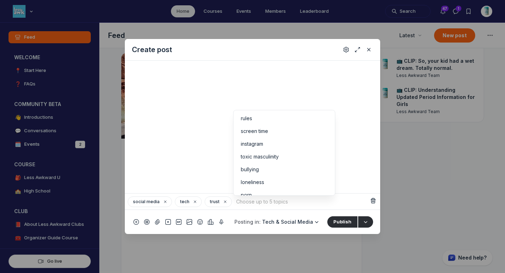
scroll to position [0, 0]
click at [326, 143] on li "screen time" at bounding box center [284, 145] width 101 height 13
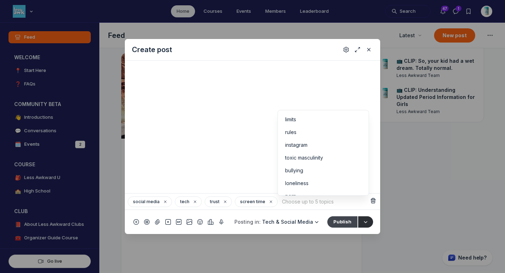
click at [339, 226] on button "Publish" at bounding box center [342, 221] width 30 height 11
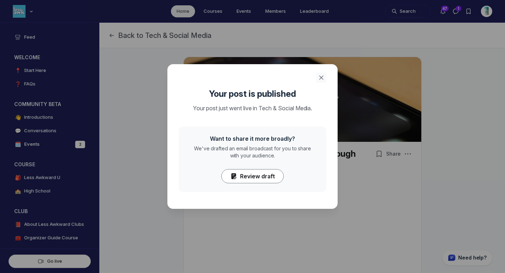
click at [321, 77] on use "Close" at bounding box center [321, 78] width 4 height 4
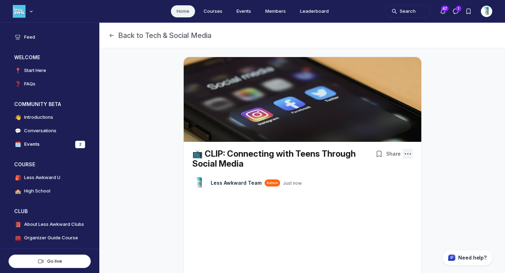
click at [408, 152] on icon "Post actions" at bounding box center [407, 153] width 7 height 7
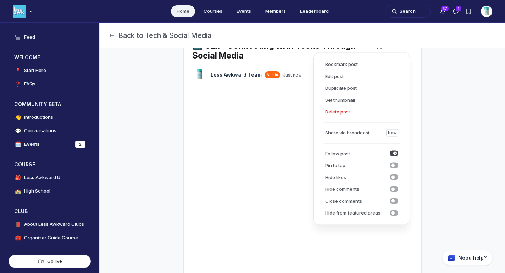
scroll to position [124, 0]
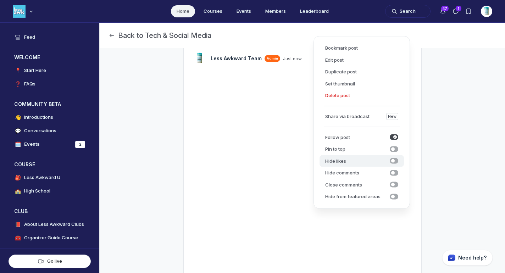
click at [393, 163] on span "submit" at bounding box center [394, 161] width 9 height 6
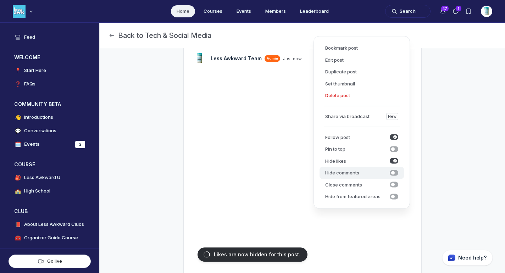
click at [396, 175] on span "submit" at bounding box center [394, 173] width 9 height 6
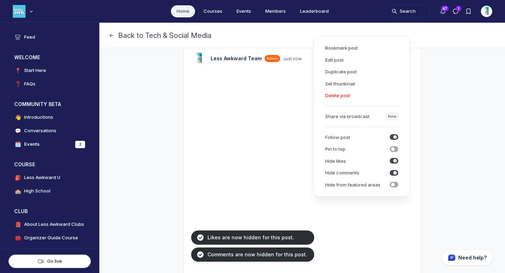
click at [180, 12] on link "Home" at bounding box center [183, 11] width 24 height 12
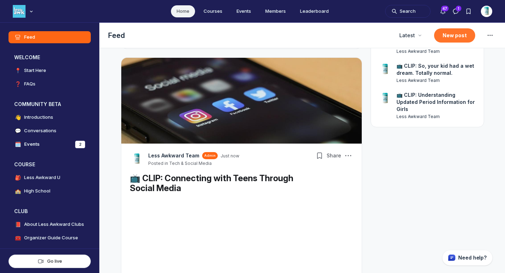
click at [443, 34] on button "New post" at bounding box center [454, 35] width 41 height 14
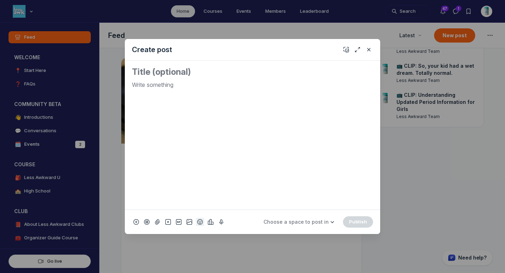
click at [200, 222] on icon "Add emoji" at bounding box center [200, 221] width 6 height 7
type input "tv"
click at [208, 122] on span "📺" at bounding box center [208, 121] width 11 height 10
drag, startPoint x: 152, startPoint y: 86, endPoint x: 99, endPoint y: 80, distance: 52.8
click at [99, 80] on div "Create post 📺 Choose a space to post in WELCOME 📍 Start Here ❓ FAQs COMMUNITY B…" at bounding box center [136, 136] width 272 height 273
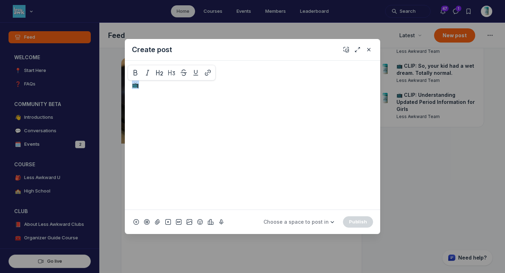
copy p "📺"
click at [183, 71] on textarea "Quick post modal" at bounding box center [252, 71] width 241 height 11
paste textarea "📺"
paste textarea "Gearing up for the puberty conversation"
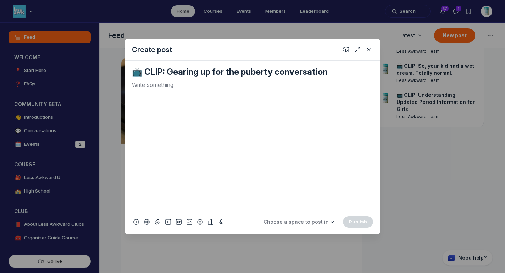
type textarea "📺 CLIP: Gearing up for the puberty conversation"
click at [252, 86] on p "Quick post modal" at bounding box center [252, 84] width 241 height 9
click at [347, 50] on use "Add cover" at bounding box center [346, 49] width 5 height 5
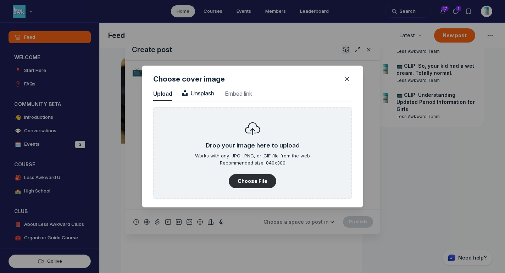
scroll to position [958, 1805]
click at [205, 87] on button "Unsplash Unsplash" at bounding box center [198, 94] width 34 height 14
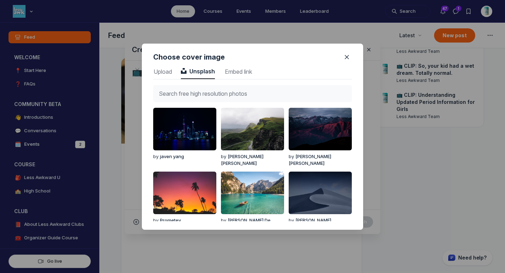
click at [205, 90] on input "text" at bounding box center [252, 93] width 199 height 17
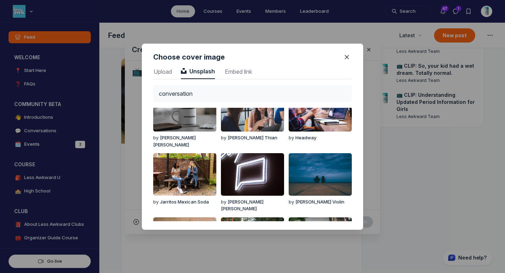
scroll to position [0, 0]
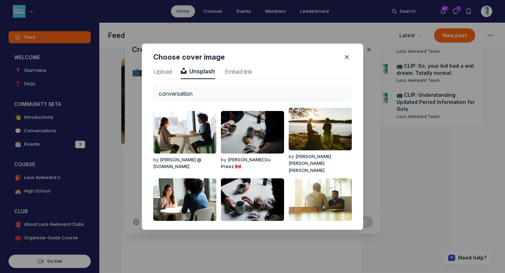
drag, startPoint x: 201, startPoint y: 88, endPoint x: 121, endPoint y: 57, distance: 85.6
click at [132, 72] on div "Choose cover image Upload Upload Unsplash Unsplash Embed link Embed link conver…" at bounding box center [252, 136] width 505 height 273
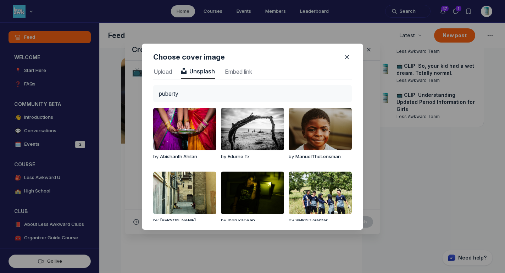
type input "puberty"
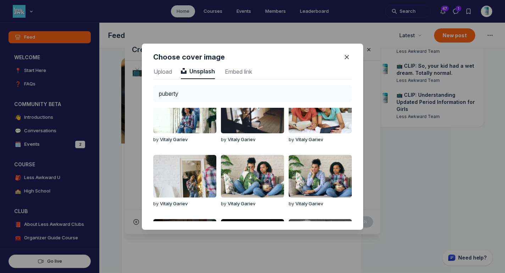
scroll to position [523, 0]
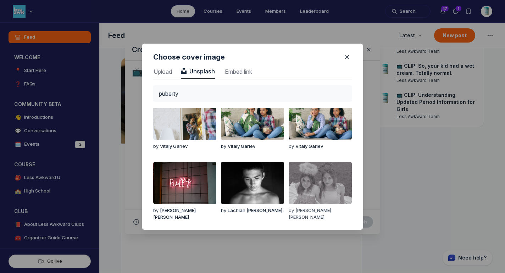
click at [330, 189] on img "button" at bounding box center [320, 183] width 63 height 43
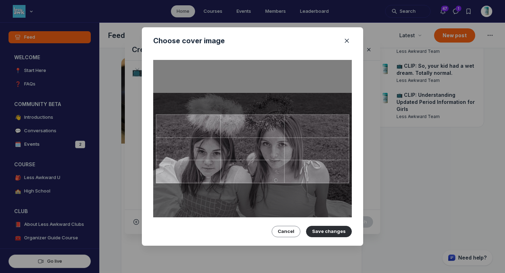
drag, startPoint x: 317, startPoint y: 165, endPoint x: 316, endPoint y: 175, distance: 10.4
click at [316, 175] on div at bounding box center [252, 148] width 193 height 69
click at [328, 228] on button "Save changes" at bounding box center [329, 231] width 46 height 11
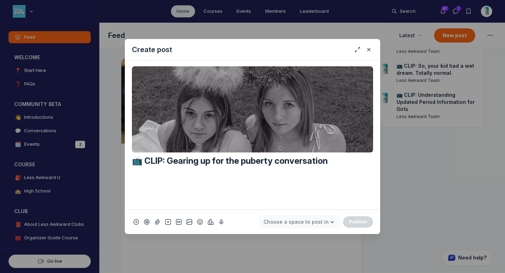
click at [320, 226] on button "Choose a space to post in" at bounding box center [299, 222] width 81 height 13
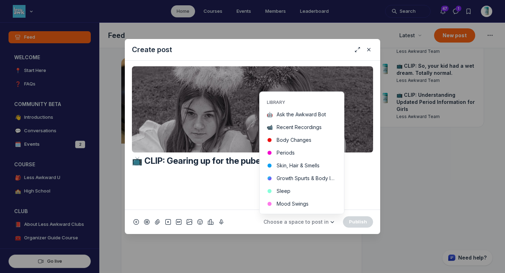
scroll to position [131, 0]
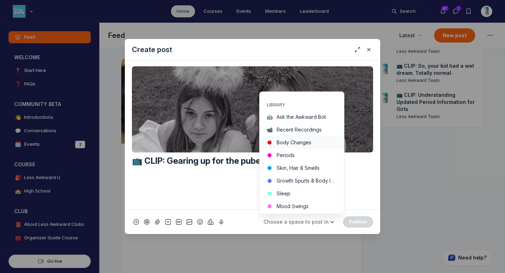
click at [314, 142] on button "Body Changes" at bounding box center [302, 142] width 84 height 13
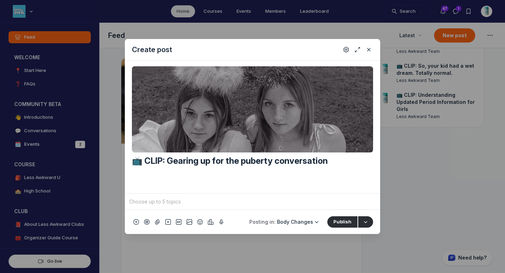
click at [191, 202] on input "Quick post modal" at bounding box center [253, 201] width 250 height 11
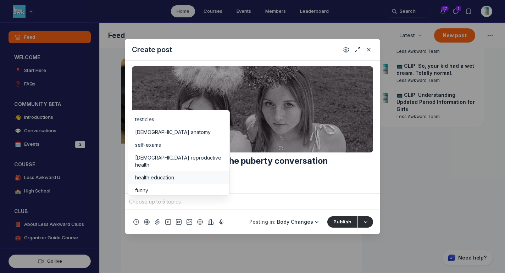
click at [170, 174] on span "health education" at bounding box center [154, 177] width 39 height 7
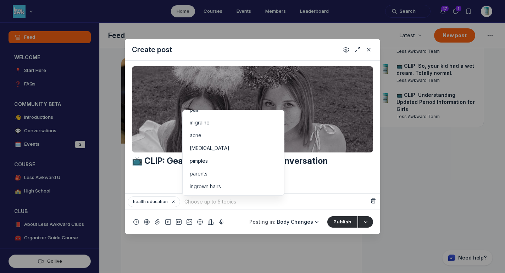
scroll to position [118, 0]
click at [258, 172] on li "parents" at bounding box center [233, 174] width 101 height 13
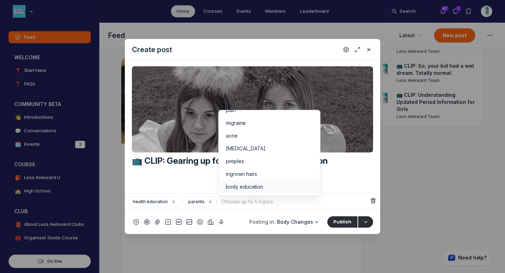
click at [266, 183] on div "body education" at bounding box center [269, 186] width 87 height 7
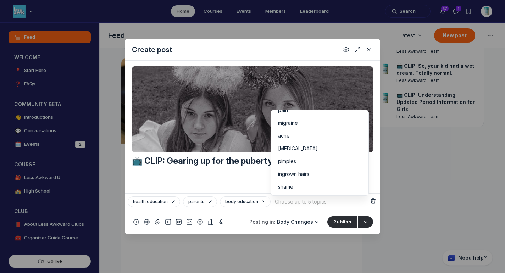
scroll to position [138, 0]
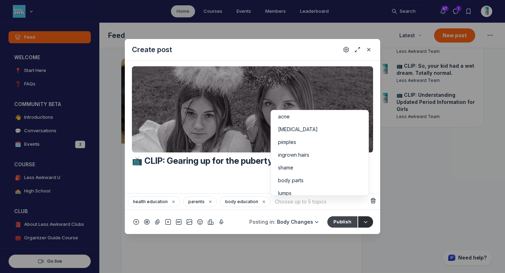
click at [343, 224] on button "Publish" at bounding box center [342, 221] width 30 height 11
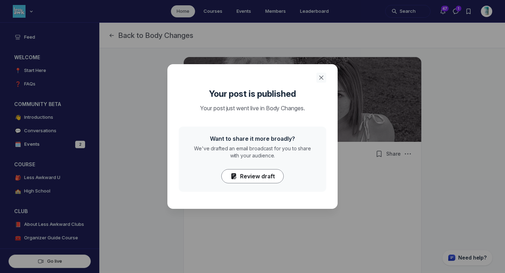
click at [321, 76] on icon "Close" at bounding box center [321, 77] width 7 height 7
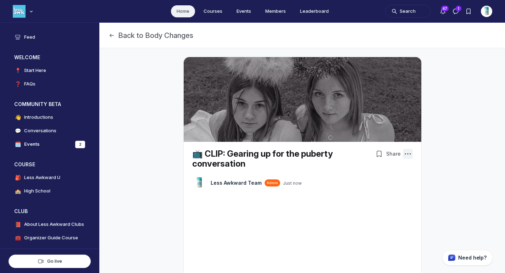
click at [404, 155] on icon "Post actions" at bounding box center [407, 153] width 7 height 7
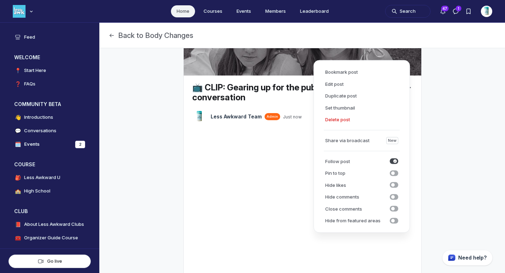
scroll to position [102, 0]
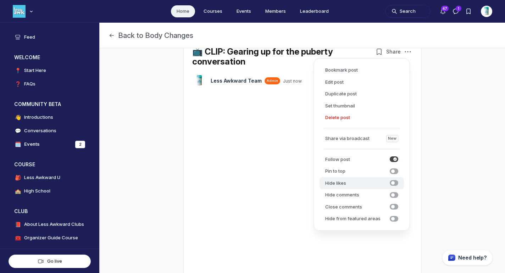
click at [395, 182] on span "submit" at bounding box center [394, 183] width 9 height 6
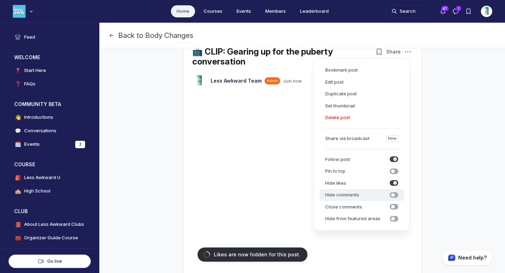
click at [393, 195] on use "submit" at bounding box center [393, 194] width 2 height 1
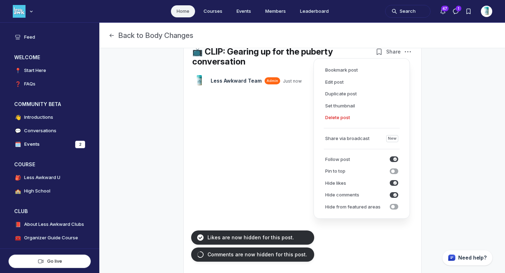
click at [178, 11] on link "Home" at bounding box center [183, 11] width 24 height 12
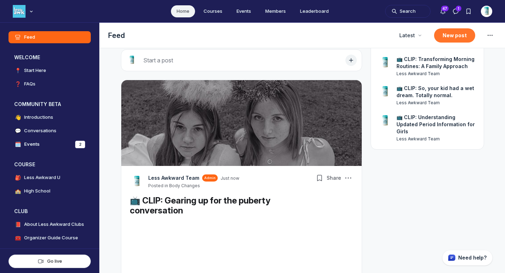
click at [453, 35] on button "New post" at bounding box center [454, 35] width 41 height 14
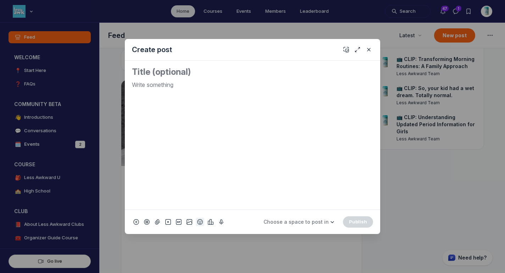
click at [197, 224] on icon "Add emoji" at bounding box center [200, 221] width 6 height 7
type input "micro"
click at [261, 121] on span "🎙️" at bounding box center [259, 121] width 11 height 10
drag, startPoint x: 141, startPoint y: 83, endPoint x: 126, endPoint y: 83, distance: 15.2
click at [126, 83] on div "🎙️" at bounding box center [252, 135] width 255 height 149
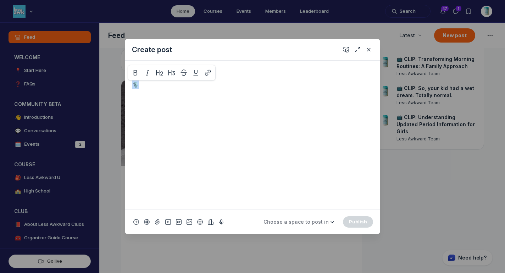
copy p "🎙️"
click at [238, 69] on textarea "Quick post modal" at bounding box center [252, 71] width 241 height 11
paste textarea "🎙️"
drag, startPoint x: 147, startPoint y: 85, endPoint x: 126, endPoint y: 83, distance: 21.1
click at [128, 83] on div "🎙️ 🎙️" at bounding box center [252, 135] width 255 height 149
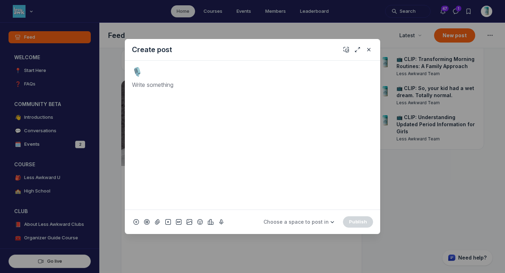
click at [146, 71] on textarea "🎙️" at bounding box center [252, 71] width 241 height 11
paste textarea "The True Story About Hormones"
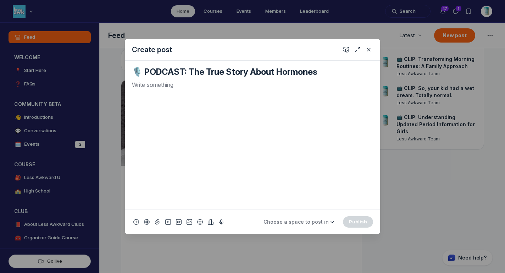
type textarea "🎙️ PODCAST: The True Story About Hormones"
click at [143, 85] on p "Quick post modal" at bounding box center [252, 84] width 241 height 9
drag, startPoint x: 166, startPoint y: 82, endPoint x: 118, endPoint y: 80, distance: 48.6
click at [118, 80] on div "Create post 🎙️ PODCAST: The True Story About Hormones SUMMARY Choose a space to…" at bounding box center [136, 136] width 272 height 273
click at [167, 97] on p "Quick post modal" at bounding box center [252, 99] width 241 height 9
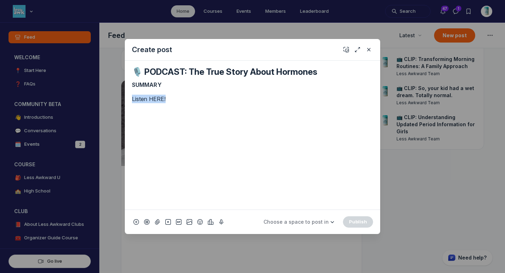
drag, startPoint x: 170, startPoint y: 99, endPoint x: 119, endPoint y: 98, distance: 51.1
click at [119, 98] on div "Create post 🎙️ PODCAST: The True Story About Hormones SUMMARY Listen HERE! Choo…" at bounding box center [136, 136] width 272 height 273
click at [211, 83] on icon "Quick post modal" at bounding box center [207, 85] width 7 height 7
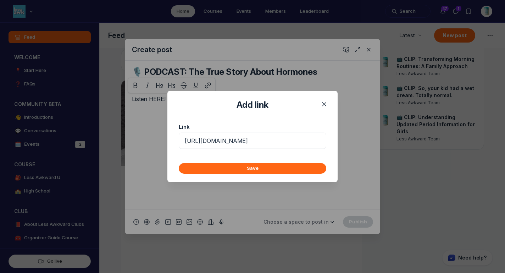
scroll to position [0, 146]
type input "[URL][DOMAIN_NAME]"
click at [240, 171] on button "Save" at bounding box center [252, 168] width 147 height 11
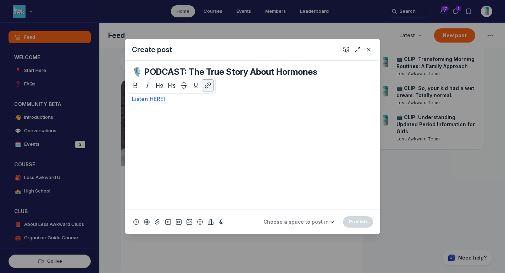
scroll to position [0, 0]
click at [171, 99] on p "Listen HERE!" at bounding box center [252, 99] width 241 height 9
drag, startPoint x: 171, startPoint y: 100, endPoint x: 130, endPoint y: 100, distance: 40.8
click at [130, 100] on div "🎙️ PODCAST: The True Story About Hormones SUMMARY Listen HERE! MAIN POINTS" at bounding box center [252, 135] width 255 height 149
copy link "Listen HERE!"
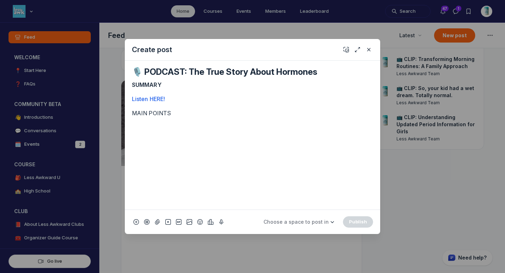
click at [160, 130] on p "Quick post modal" at bounding box center [252, 127] width 241 height 9
drag, startPoint x: 178, startPoint y: 112, endPoint x: 119, endPoint y: 110, distance: 58.6
click at [119, 110] on div "Create post 🎙️ PODCAST: The True Story About Hormones SUMMARY Listen HERE! MAIN…" at bounding box center [136, 136] width 272 height 273
click at [173, 87] on p "SUMMARY" at bounding box center [252, 84] width 241 height 9
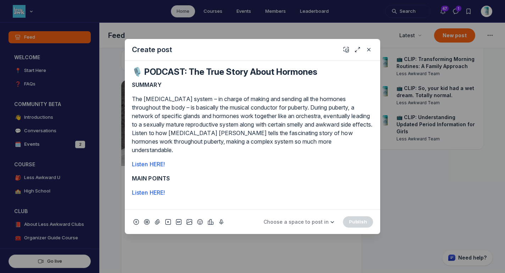
click at [182, 179] on p "MAIN POINTS" at bounding box center [252, 178] width 241 height 9
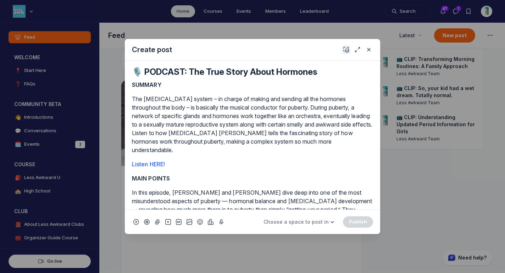
click at [348, 49] on use "Add cover" at bounding box center [346, 49] width 5 height 5
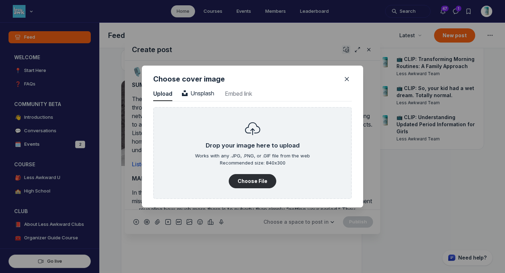
scroll to position [958, 1805]
click at [204, 90] on span "Unsplash" at bounding box center [198, 93] width 32 height 7
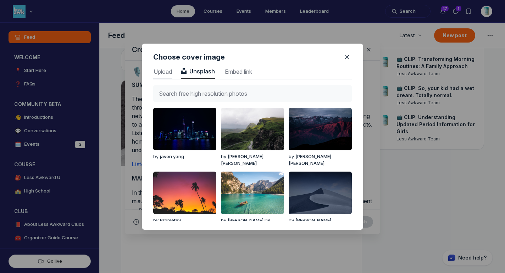
click at [166, 69] on span "Upload" at bounding box center [162, 72] width 19 height 6
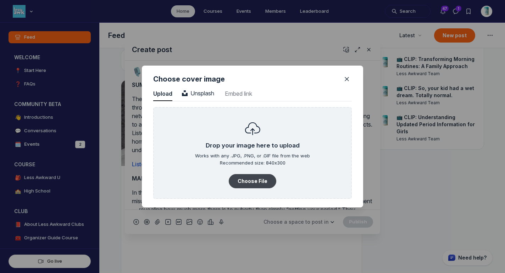
click at [251, 180] on button "Choose File" at bounding box center [253, 181] width 48 height 14
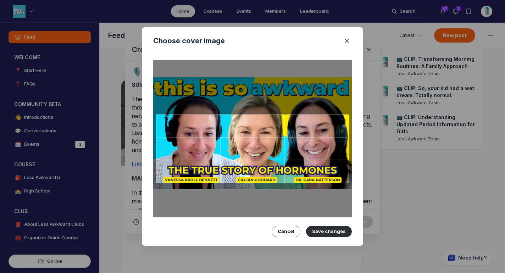
drag, startPoint x: 232, startPoint y: 163, endPoint x: 229, endPoint y: 147, distance: 15.9
click at [229, 147] on div at bounding box center [252, 148] width 193 height 69
click at [332, 226] on button "Save changes" at bounding box center [329, 231] width 46 height 11
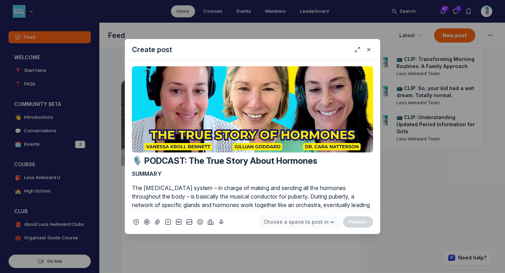
click at [313, 220] on span "Choose a space to post in" at bounding box center [295, 222] width 65 height 6
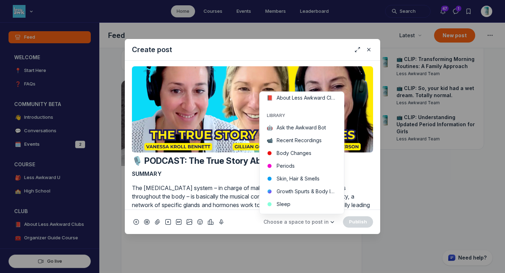
scroll to position [121, 0]
click at [324, 153] on button "Body Changes" at bounding box center [302, 152] width 84 height 13
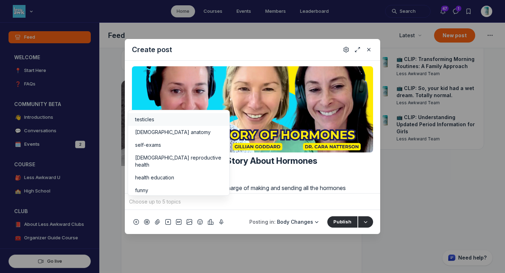
click at [232, 202] on input "Quick post modal" at bounding box center [253, 201] width 250 height 11
click at [159, 174] on span "health education" at bounding box center [154, 177] width 39 height 7
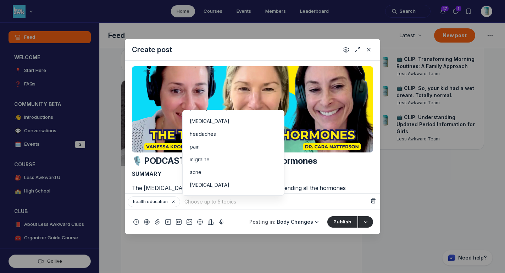
scroll to position [97, 0]
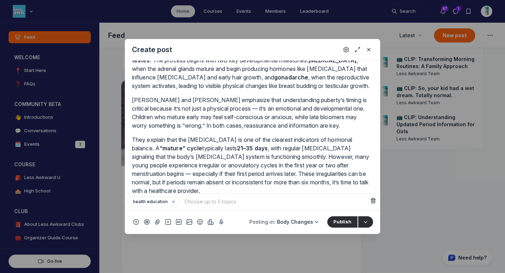
scroll to position [308, 0]
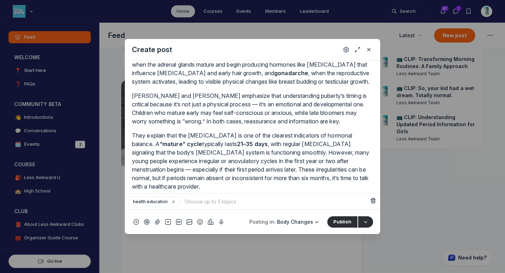
click at [193, 201] on input "Quick post modal" at bounding box center [276, 201] width 186 height 11
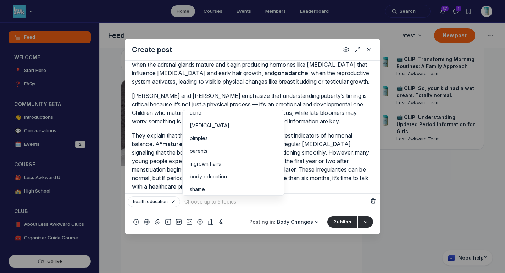
scroll to position [163, 0]
click at [325, 174] on p "They explain that the [MEDICAL_DATA] is one of the clearest indicators of hormo…" at bounding box center [252, 161] width 241 height 60
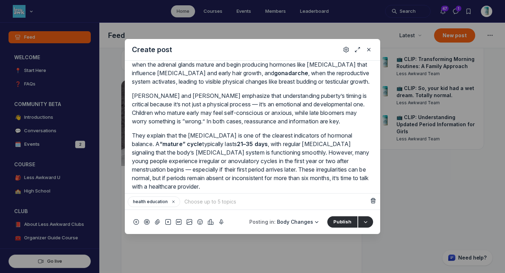
click at [201, 205] on input "Quick post modal" at bounding box center [276, 201] width 186 height 11
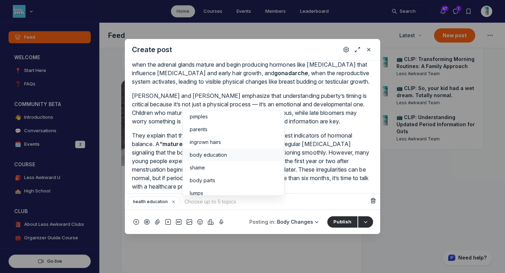
click at [223, 151] on span "body education" at bounding box center [208, 154] width 37 height 7
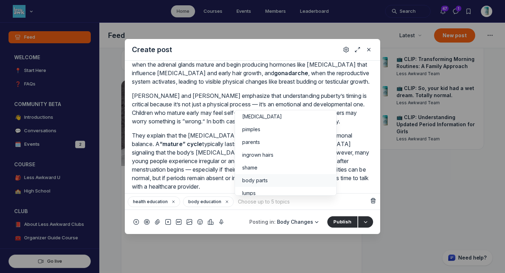
click at [297, 177] on div "body parts" at bounding box center [285, 180] width 87 height 7
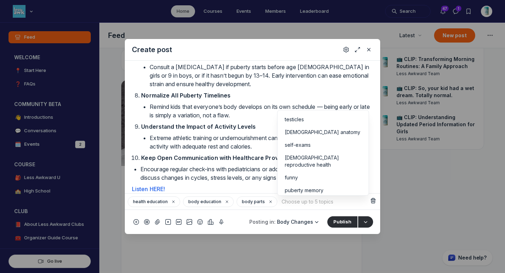
scroll to position [0, 0]
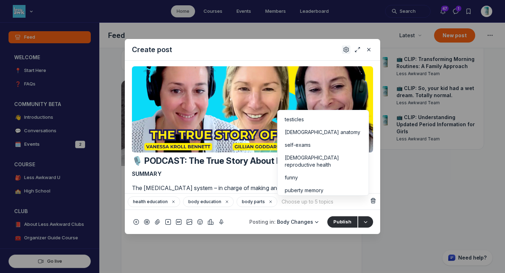
click at [345, 52] on icon "Settings" at bounding box center [346, 49] width 6 height 7
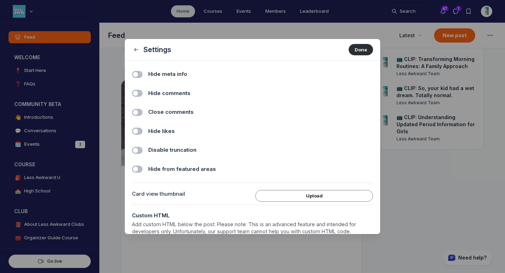
click at [179, 92] on span "Hide comments" at bounding box center [169, 93] width 42 height 8
click at [0, 0] on input "Hide comments" at bounding box center [0, 0] width 0 height 0
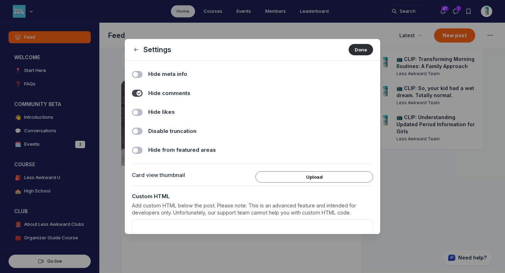
click at [158, 111] on span "Hide likes" at bounding box center [161, 112] width 27 height 8
click at [0, 0] on input "Hide likes" at bounding box center [0, 0] width 0 height 0
click at [358, 54] on button "Done" at bounding box center [361, 49] width 24 height 11
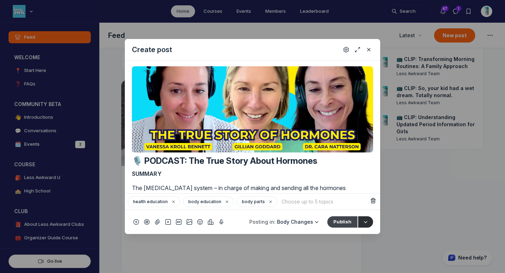
click at [335, 225] on button "Publish" at bounding box center [342, 221] width 30 height 11
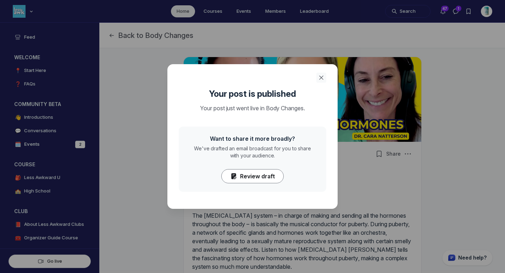
click at [320, 78] on icon "Close" at bounding box center [321, 77] width 7 height 7
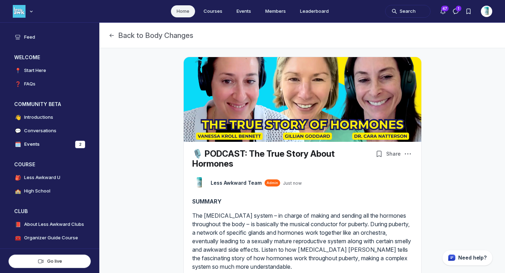
click at [183, 11] on link "Home" at bounding box center [183, 11] width 24 height 12
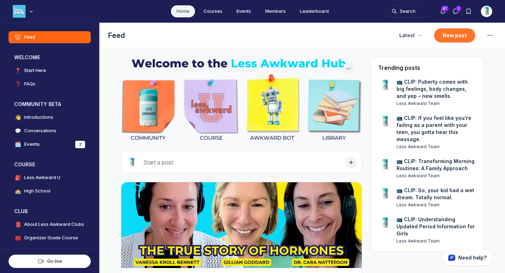
click at [450, 32] on button "New post" at bounding box center [454, 35] width 41 height 14
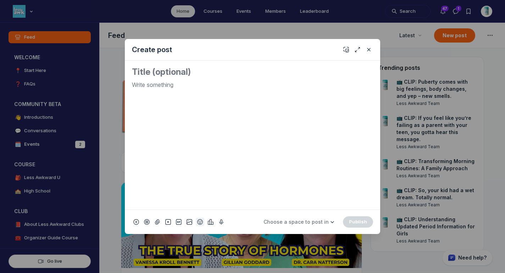
click at [200, 219] on icon "Add emoji" at bounding box center [200, 221] width 6 height 7
type input "micro"
click at [258, 121] on span "🎙️" at bounding box center [259, 121] width 11 height 10
drag, startPoint x: 137, startPoint y: 84, endPoint x: 129, endPoint y: 84, distance: 8.5
click at [129, 84] on div "🎙️" at bounding box center [252, 135] width 255 height 149
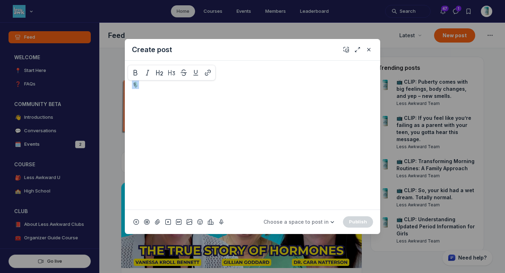
copy p "🎙️"
click at [206, 69] on textarea "Quick post modal" at bounding box center [252, 71] width 241 height 11
paste textarea "🎙️"
paste textarea "The Surprising Effects of Alcohol on Your Body"
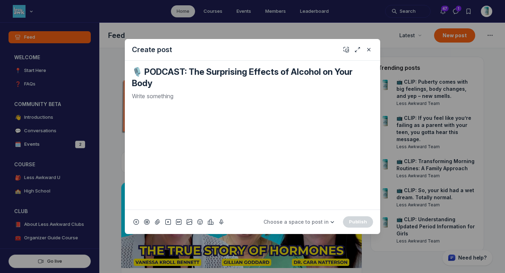
type textarea "🎙️ PODCAST: The Surprising Effects of Alcohol on Your Body"
click at [201, 105] on div "Quick post modal" at bounding box center [252, 148] width 241 height 112
drag, startPoint x: 166, startPoint y: 110, endPoint x: 122, endPoint y: 111, distance: 43.6
click at [122, 111] on div "Create post 🎙️ PODCAST: The Surprising Effects of Alcohol on Your Body SUMMARY …" at bounding box center [136, 136] width 272 height 273
click at [207, 98] on icon "Quick post modal" at bounding box center [207, 96] width 7 height 7
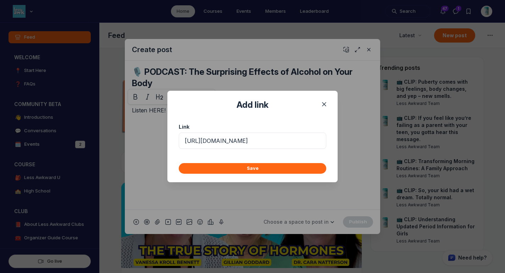
scroll to position [0, 188]
type input "[URL][DOMAIN_NAME]"
click at [219, 168] on button "Save" at bounding box center [252, 168] width 147 height 11
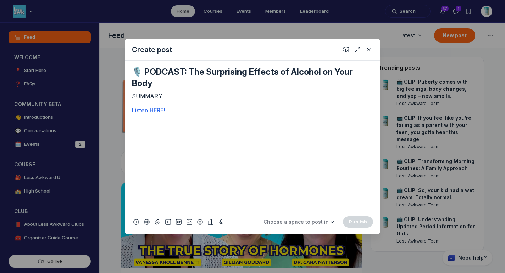
click at [188, 115] on div "SUMMARY Listen HERE!" at bounding box center [252, 148] width 241 height 112
drag, startPoint x: 175, startPoint y: 109, endPoint x: 131, endPoint y: 108, distance: 44.3
click at [131, 108] on div "🎙️ PODCAST: The Surprising Effects of Alcohol on Your Body SUMMARY Listen HERE!" at bounding box center [252, 135] width 255 height 149
click at [158, 127] on p "Quick post modal" at bounding box center [252, 124] width 241 height 9
click at [173, 113] on p "Listen HERE!" at bounding box center [252, 110] width 241 height 9
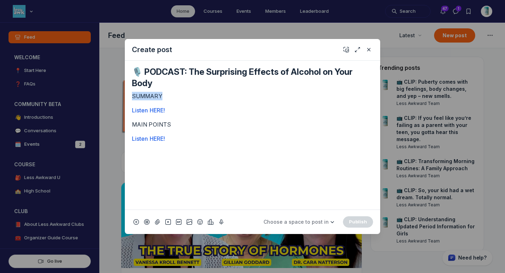
drag, startPoint x: 162, startPoint y: 96, endPoint x: 120, endPoint y: 96, distance: 41.8
click at [120, 96] on div "Create post 🎙️ PODCAST: The Surprising Effects of Alcohol on Your Body SUMMARY …" at bounding box center [136, 136] width 272 height 273
drag, startPoint x: 172, startPoint y: 123, endPoint x: 126, endPoint y: 122, distance: 45.7
click at [126, 122] on div "🎙️ PODCAST: The Surprising Effects of Alcohol on Your Body SUMMARY Listen HERE!…" at bounding box center [252, 135] width 255 height 149
click at [169, 95] on p "SUMMARY" at bounding box center [252, 96] width 241 height 9
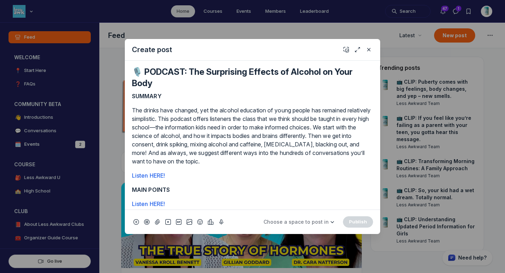
click at [178, 191] on p "MAIN POINTS" at bounding box center [252, 189] width 241 height 9
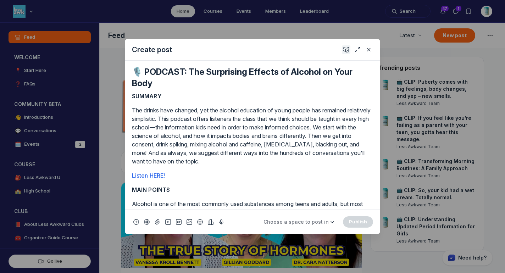
click at [344, 49] on icon "Add cover" at bounding box center [346, 49] width 6 height 7
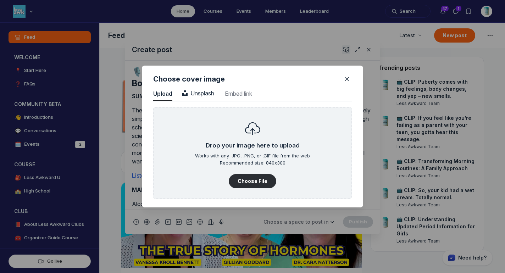
scroll to position [958, 1805]
click at [252, 177] on button "Choose File" at bounding box center [253, 181] width 48 height 14
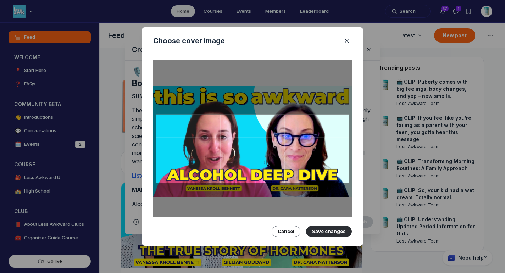
drag, startPoint x: 300, startPoint y: 145, endPoint x: 302, endPoint y: 137, distance: 7.6
click at [302, 138] on div at bounding box center [252, 148] width 193 height 69
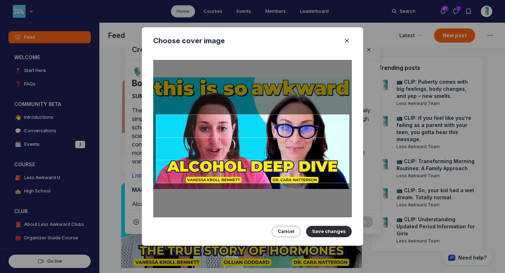
drag, startPoint x: 285, startPoint y: 133, endPoint x: 285, endPoint y: 124, distance: 8.5
click at [285, 124] on div at bounding box center [252, 148] width 193 height 69
click at [318, 228] on button "Save changes" at bounding box center [329, 231] width 46 height 11
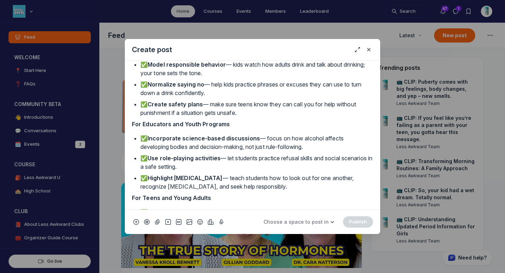
scroll to position [707, 0]
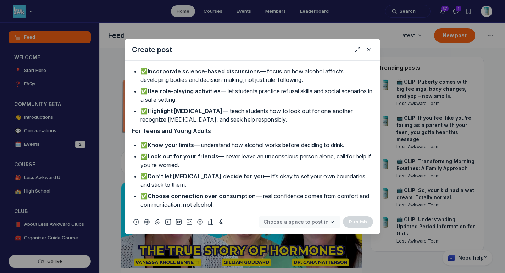
click at [306, 218] on span "Choose a space to post in" at bounding box center [295, 221] width 65 height 7
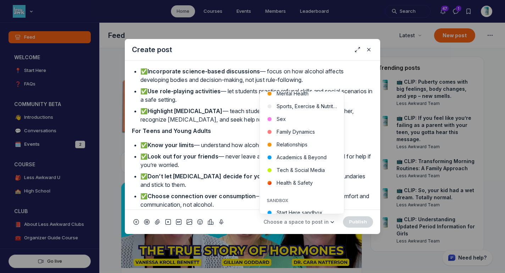
scroll to position [286, 0]
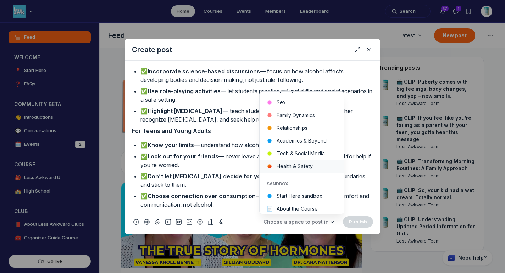
click at [312, 171] on button "Health & Safety" at bounding box center [302, 166] width 84 height 13
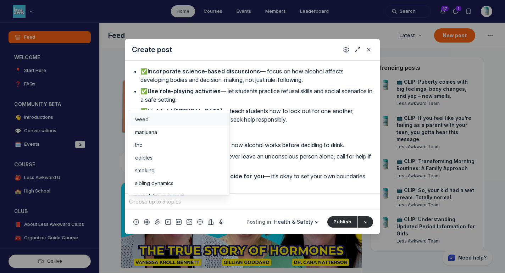
click at [266, 204] on input "Quick post modal" at bounding box center [253, 201] width 250 height 11
click at [192, 156] on div "parental involvement" at bounding box center [178, 157] width 87 height 7
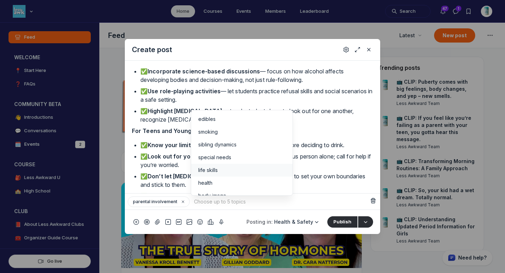
click at [218, 173] on span "life skills" at bounding box center [208, 170] width 20 height 7
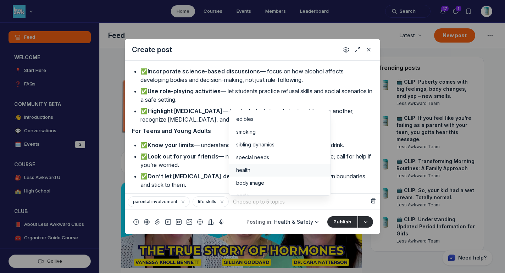
click at [258, 169] on div "health" at bounding box center [279, 170] width 87 height 7
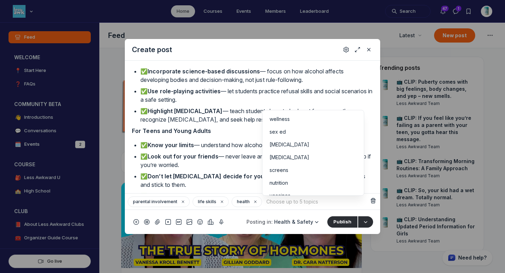
scroll to position [138, 0]
click at [304, 202] on input "Quick post modal" at bounding box center [317, 201] width 104 height 11
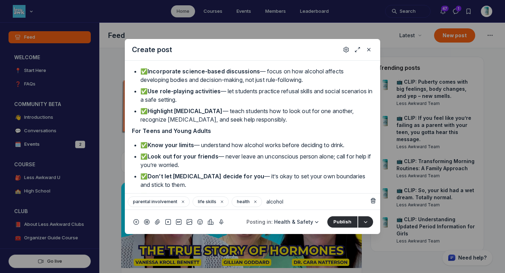
type input "alcohol"
click at [278, 202] on input "Quick post modal" at bounding box center [317, 201] width 104 height 11
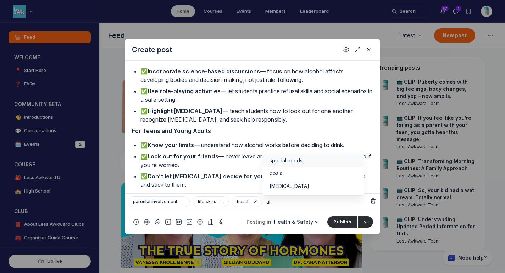
type input "a"
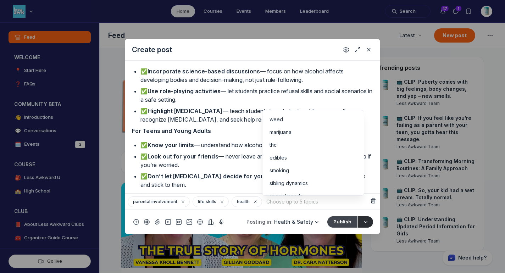
click at [340, 219] on button "Publish" at bounding box center [342, 221] width 30 height 11
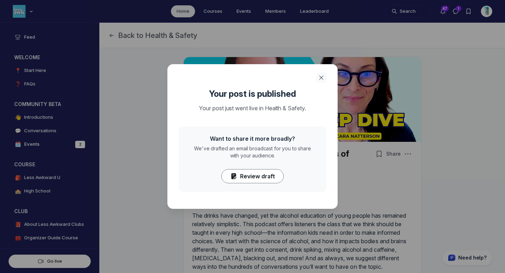
click at [321, 76] on icon "Close" at bounding box center [321, 77] width 7 height 7
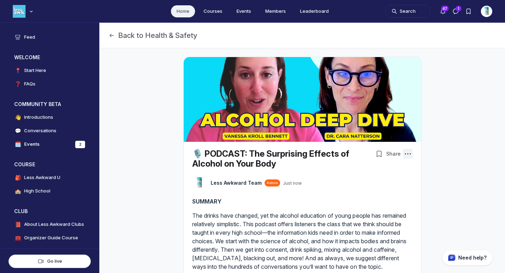
click at [409, 156] on button "Post actions" at bounding box center [408, 154] width 10 height 10
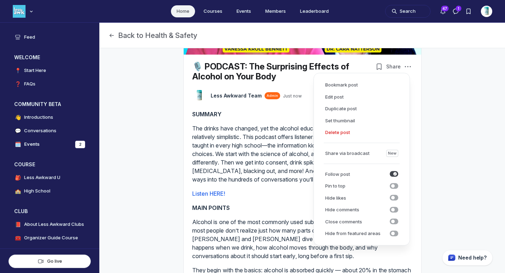
scroll to position [130, 0]
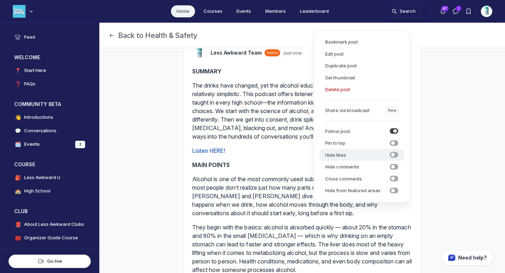
click at [395, 154] on span "submit" at bounding box center [394, 155] width 9 height 6
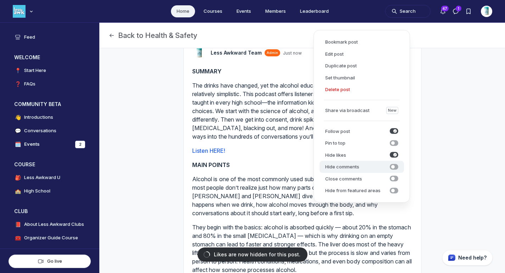
click at [396, 165] on span "submit" at bounding box center [394, 167] width 9 height 6
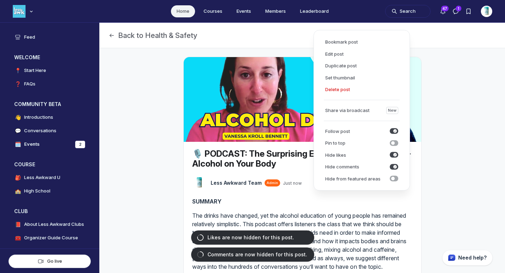
scroll to position [1912, 1358]
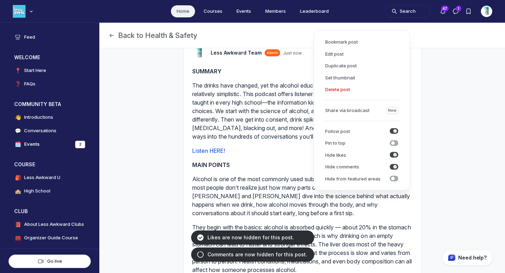
click at [182, 9] on link "Home" at bounding box center [183, 11] width 24 height 12
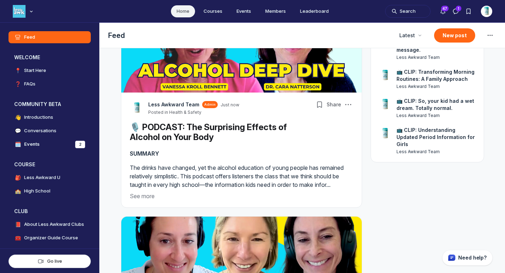
scroll to position [63, 0]
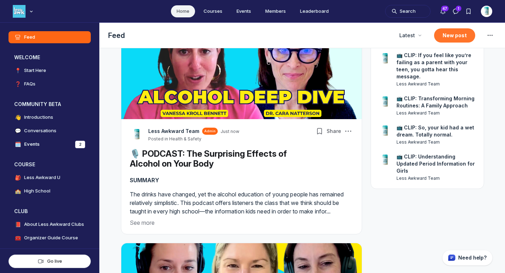
click at [449, 33] on button "New post" at bounding box center [454, 35] width 41 height 14
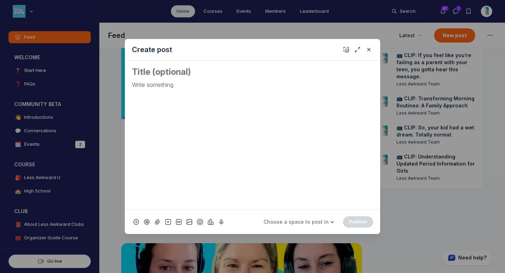
click at [197, 224] on icon "Add emoji" at bounding box center [200, 221] width 6 height 7
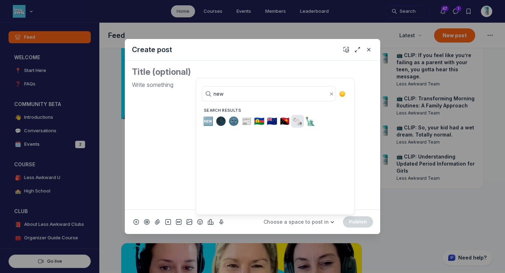
type input "new"
click at [298, 121] on span "🗞️" at bounding box center [297, 121] width 11 height 10
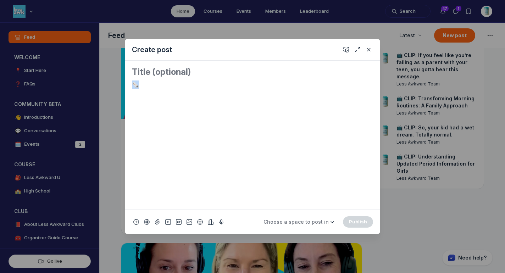
drag, startPoint x: 141, startPoint y: 88, endPoint x: 121, endPoint y: 80, distance: 21.9
click at [121, 80] on div "Create post 🗞️ Choose a space to post in WELCOME 📍 Start Here ❓ FAQs COMMUNITY …" at bounding box center [136, 136] width 272 height 273
copy p "🗞️"
click at [130, 70] on div "Quick post modal" at bounding box center [252, 135] width 255 height 149
click at [140, 71] on textarea "Quick post modal" at bounding box center [252, 71] width 241 height 11
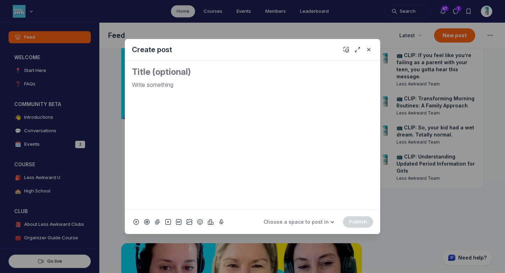
paste textarea "🗞️"
paste textarea "Caffeine pouches, Eldest Daughter Syndrome + ChatGPT"
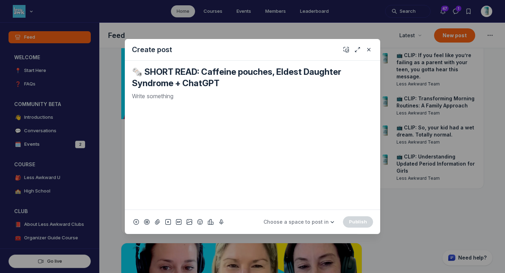
type textarea "🗞️ SHORT READ: Caffeine pouches, Eldest Daughter Syndrome + ChatGPT"
click at [196, 105] on div "Quick post modal" at bounding box center [252, 148] width 241 height 112
click at [152, 93] on p "Quick post modal" at bounding box center [252, 96] width 241 height 9
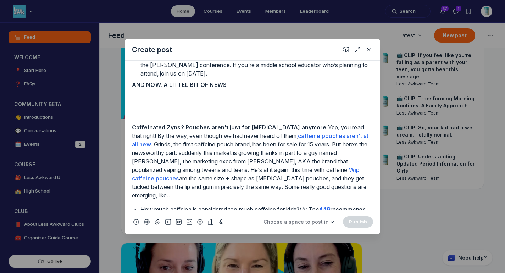
scroll to position [0, 0]
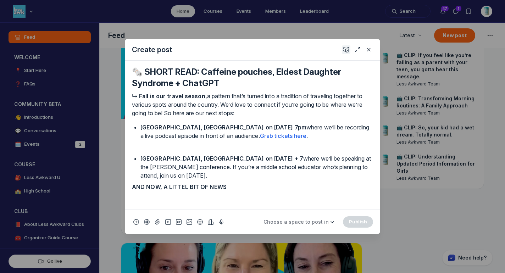
click at [344, 50] on icon "Add cover" at bounding box center [346, 49] width 6 height 7
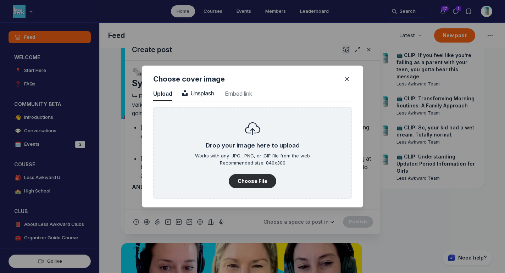
scroll to position [958, 1805]
click at [250, 177] on button "Choose File" at bounding box center [253, 181] width 48 height 14
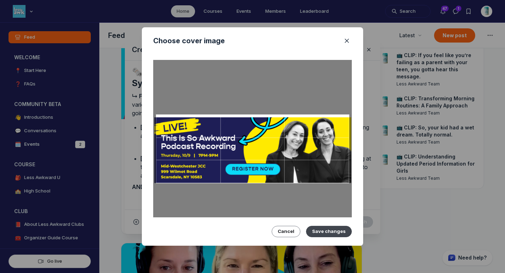
click at [335, 231] on button "Save changes" at bounding box center [329, 231] width 46 height 11
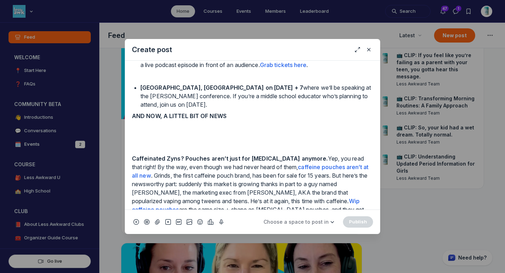
scroll to position [173, 0]
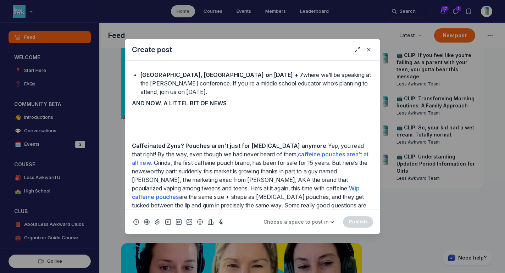
click at [179, 129] on p "Quick post modal" at bounding box center [252, 131] width 241 height 9
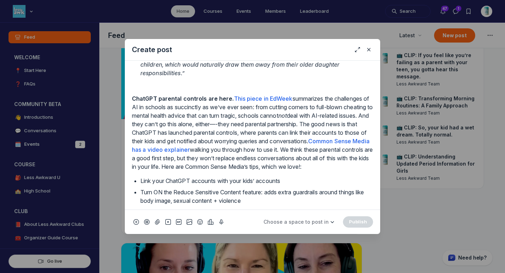
scroll to position [795, 0]
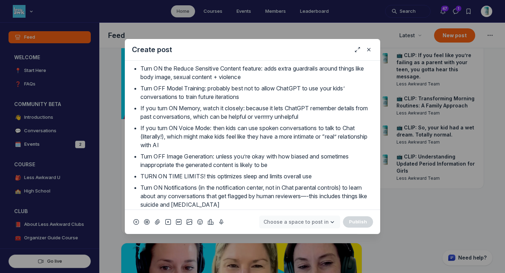
click at [323, 223] on span "Choose a space to post in" at bounding box center [295, 222] width 65 height 6
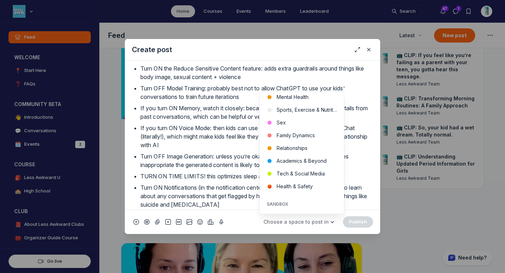
scroll to position [268, 0]
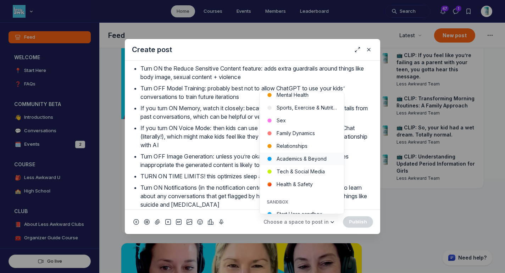
click at [322, 160] on button "Academics & Beyond" at bounding box center [302, 158] width 84 height 13
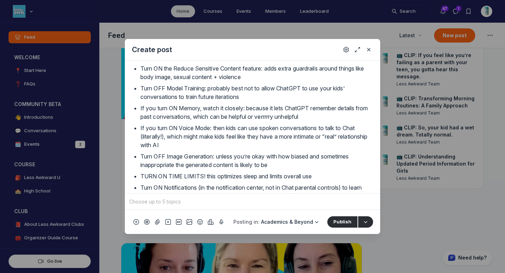
click at [245, 202] on input "Quick post modal" at bounding box center [253, 201] width 250 height 11
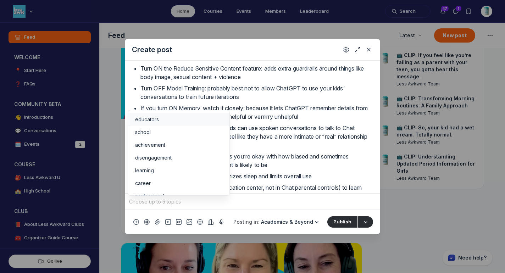
click at [164, 115] on li "educators" at bounding box center [178, 119] width 101 height 13
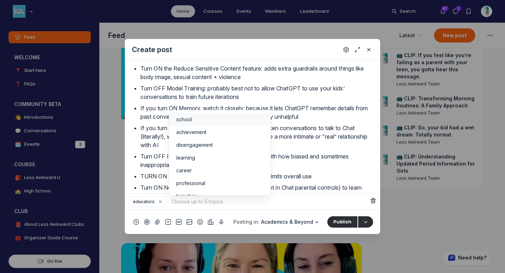
click at [195, 123] on li "school" at bounding box center [219, 119] width 101 height 13
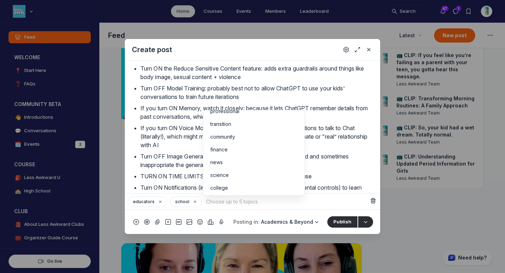
scroll to position [76, 0]
click at [236, 148] on div "news" at bounding box center [253, 145] width 87 height 7
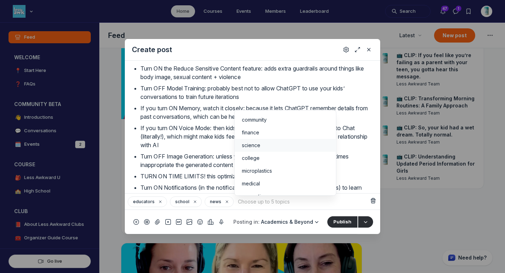
click at [255, 143] on span "science" at bounding box center [251, 145] width 18 height 7
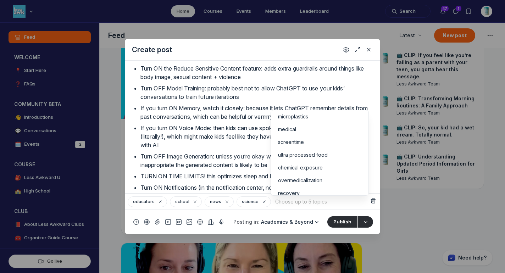
scroll to position [125, 0]
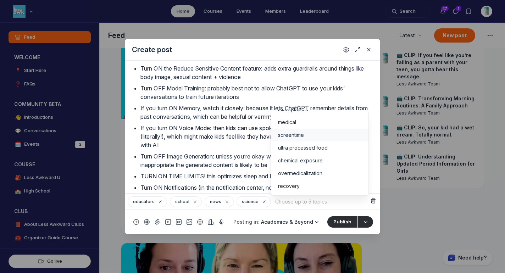
click at [321, 137] on div "screentime" at bounding box center [319, 135] width 83 height 7
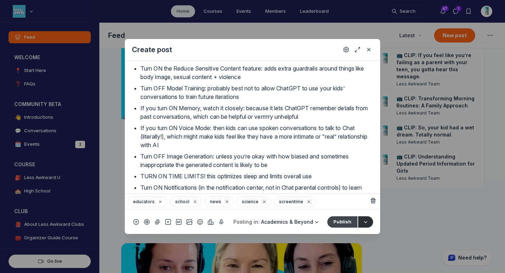
click at [346, 219] on button "Publish" at bounding box center [342, 221] width 30 height 11
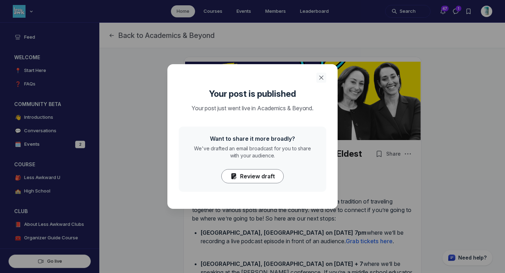
click at [322, 78] on use "Close" at bounding box center [321, 78] width 4 height 4
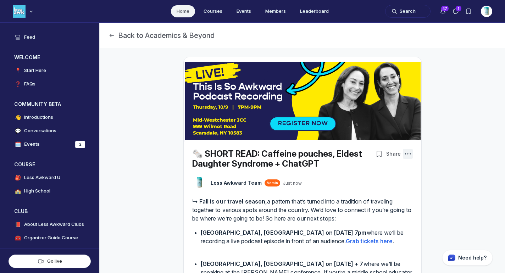
click at [408, 152] on icon "Post actions" at bounding box center [407, 153] width 7 height 7
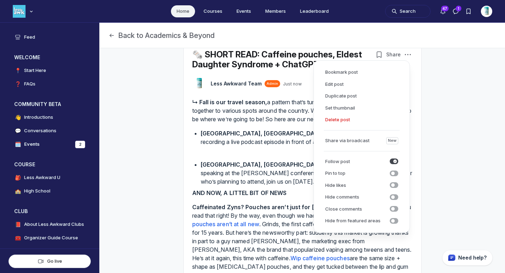
scroll to position [101, 0]
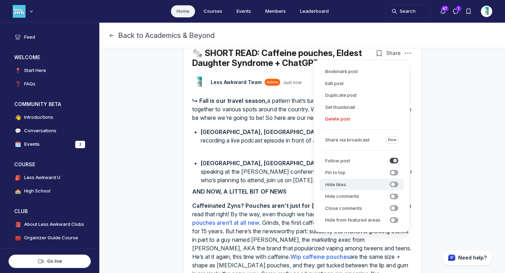
click at [394, 184] on icon "submit" at bounding box center [393, 185] width 4 height 4
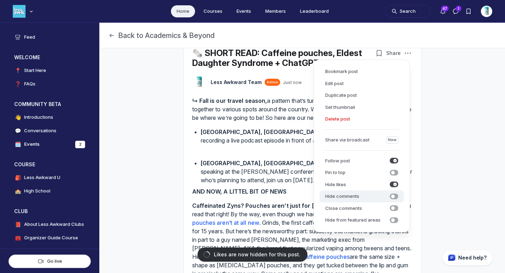
click at [393, 196] on icon "submit" at bounding box center [393, 197] width 4 height 4
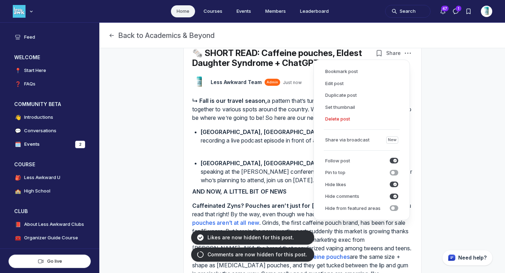
click at [179, 13] on link "Home" at bounding box center [183, 11] width 24 height 12
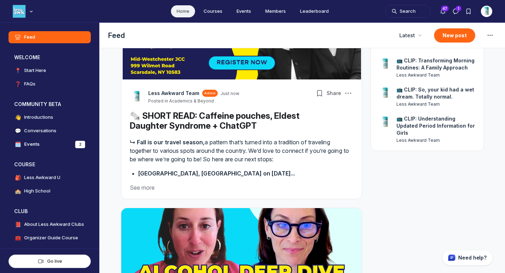
scroll to position [131, 0]
